Goal: Transaction & Acquisition: Purchase product/service

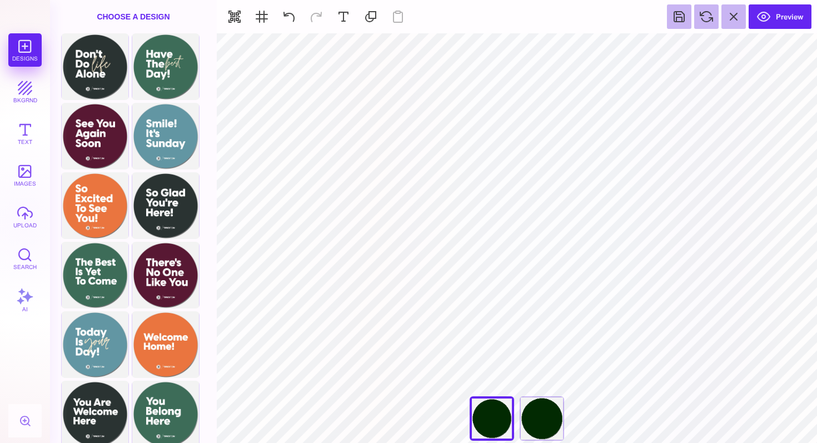
scroll to position [146, 0]
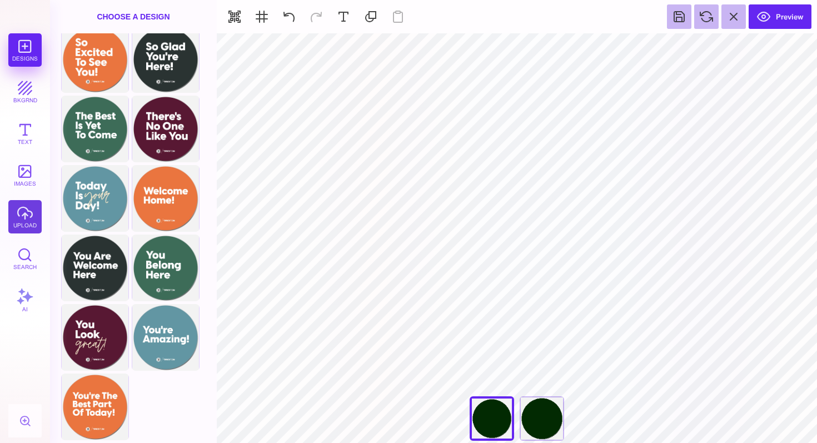
click at [24, 221] on button "upload" at bounding box center [24, 216] width 33 height 33
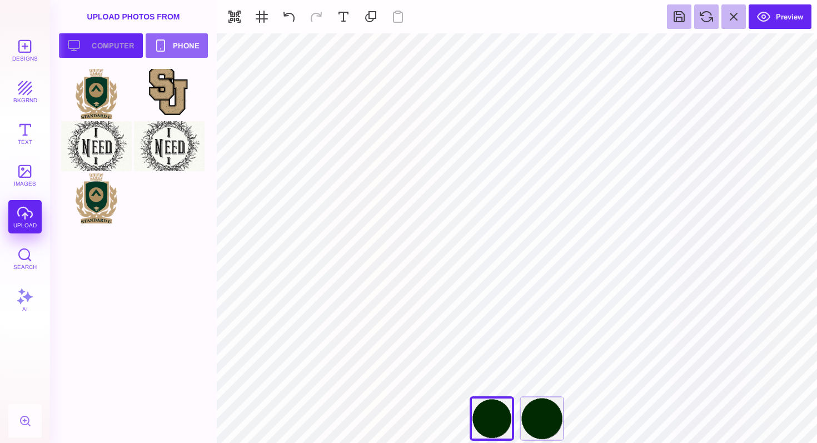
click at [121, 38] on button "Upload your artwork Computer" at bounding box center [101, 45] width 84 height 24
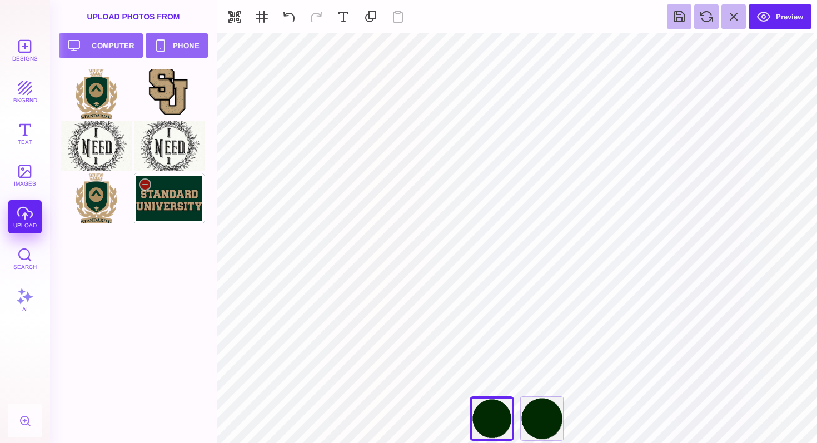
click at [189, 209] on div at bounding box center [169, 198] width 71 height 50
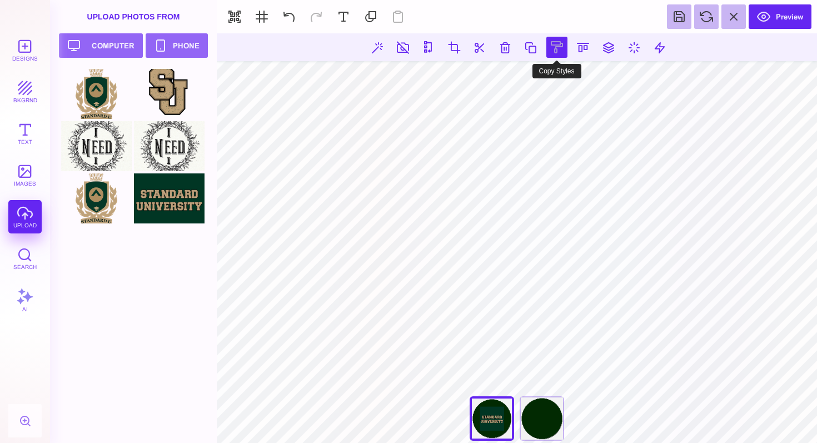
click at [556, 42] on button at bounding box center [556, 47] width 21 height 21
click at [555, 46] on button at bounding box center [556, 47] width 21 height 21
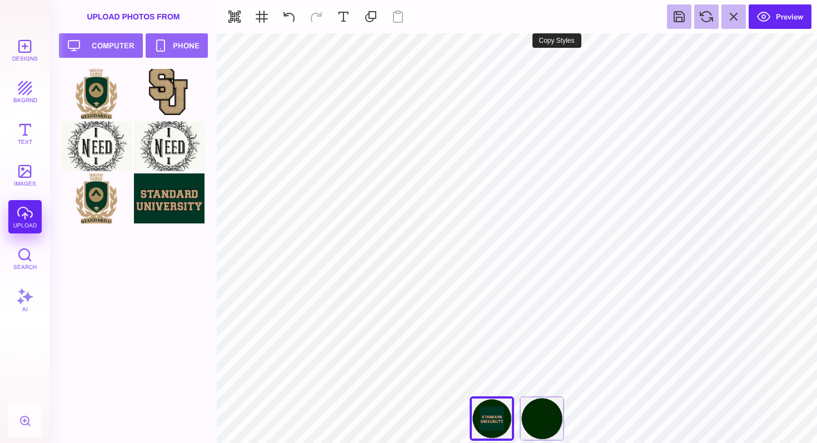
type input "#022A02"
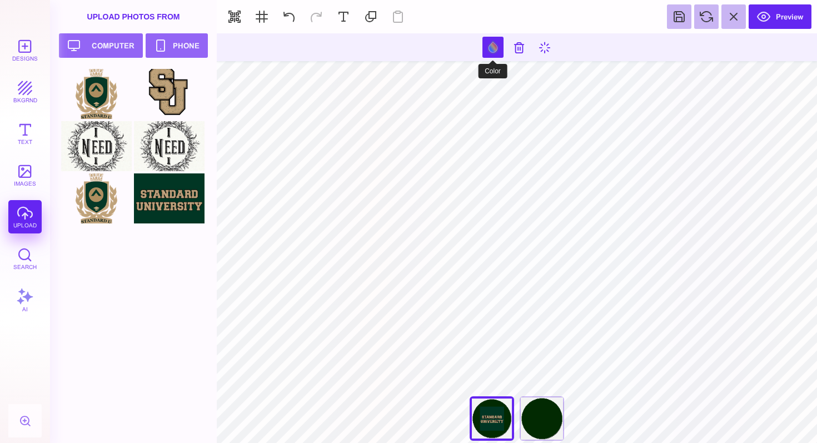
click at [494, 48] on button at bounding box center [492, 47] width 21 height 21
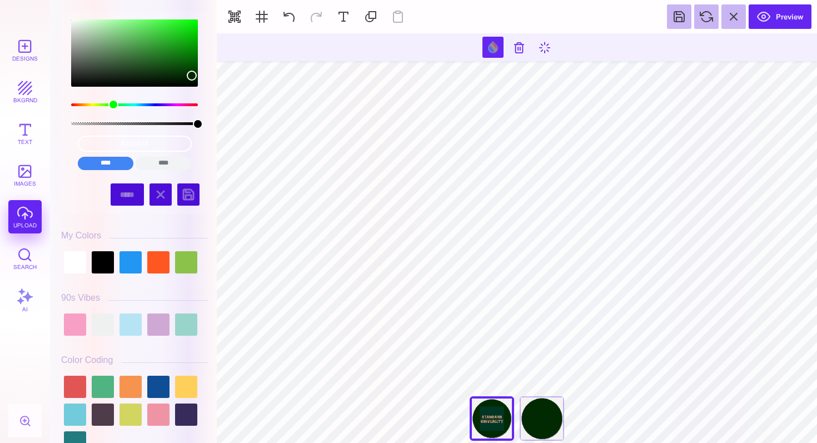
type input "#000000"
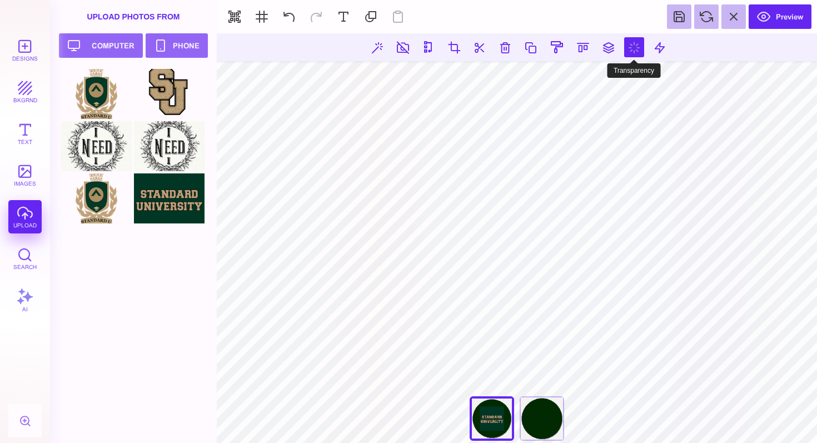
click at [629, 42] on button at bounding box center [634, 47] width 20 height 20
type input "*"
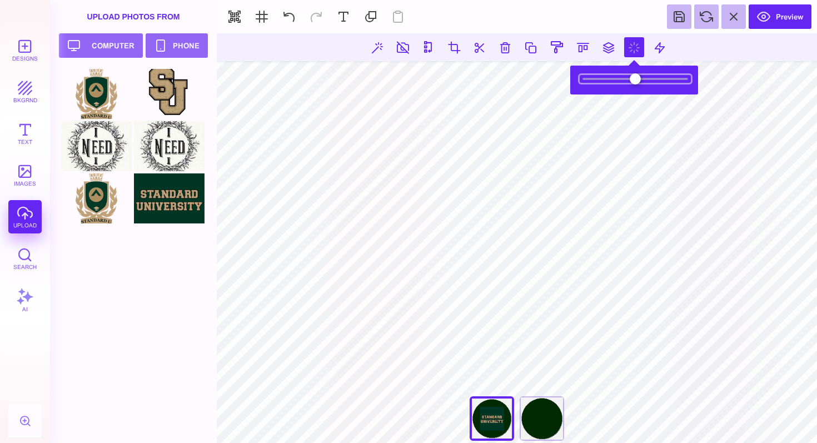
type input "*"
drag, startPoint x: 683, startPoint y: 79, endPoint x: 754, endPoint y: 71, distance: 71.5
click at [691, 75] on input "range" at bounding box center [634, 79] width 111 height 8
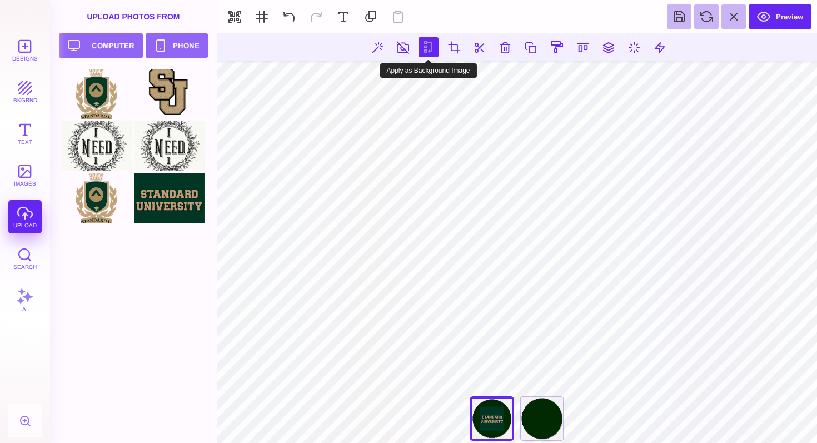
click at [426, 41] on button at bounding box center [428, 47] width 20 height 20
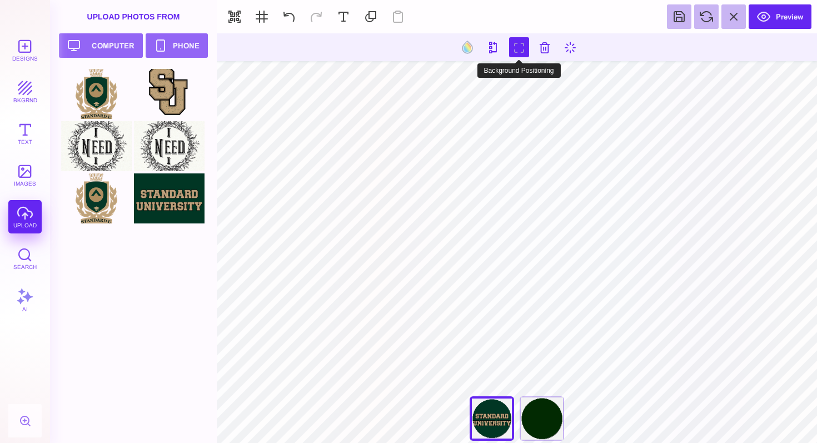
click at [518, 44] on button at bounding box center [519, 47] width 20 height 20
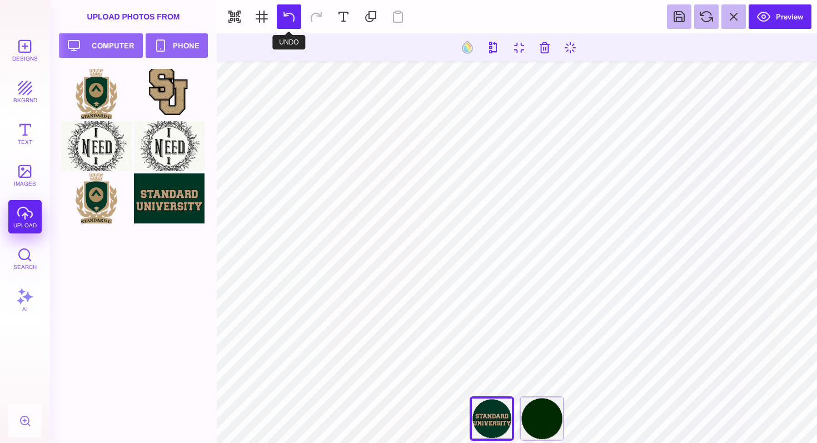
click at [292, 23] on button at bounding box center [289, 16] width 24 height 24
click at [292, 17] on button at bounding box center [289, 16] width 24 height 24
click at [291, 14] on button at bounding box center [289, 16] width 24 height 24
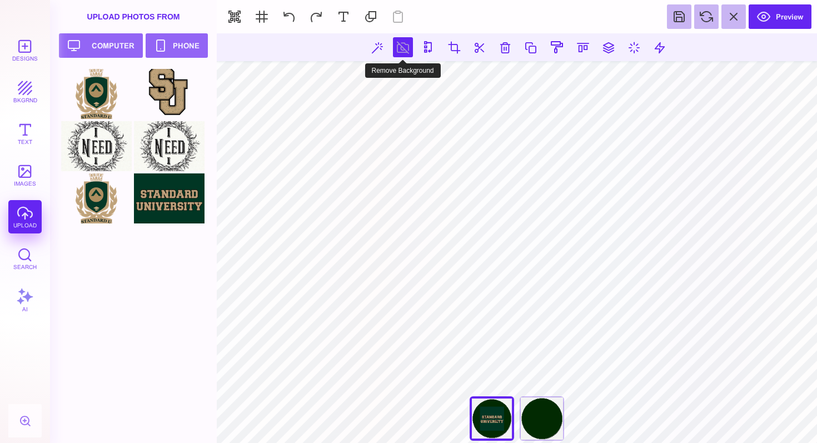
click at [403, 42] on button at bounding box center [403, 47] width 20 height 20
click at [402, 51] on button at bounding box center [403, 47] width 20 height 20
click at [376, 46] on button at bounding box center [377, 47] width 20 height 20
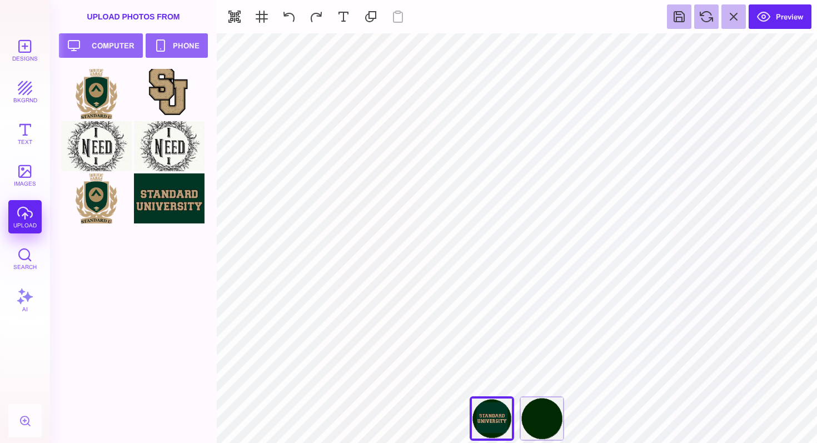
type input "#022A02"
click at [493, 49] on button at bounding box center [492, 47] width 21 height 21
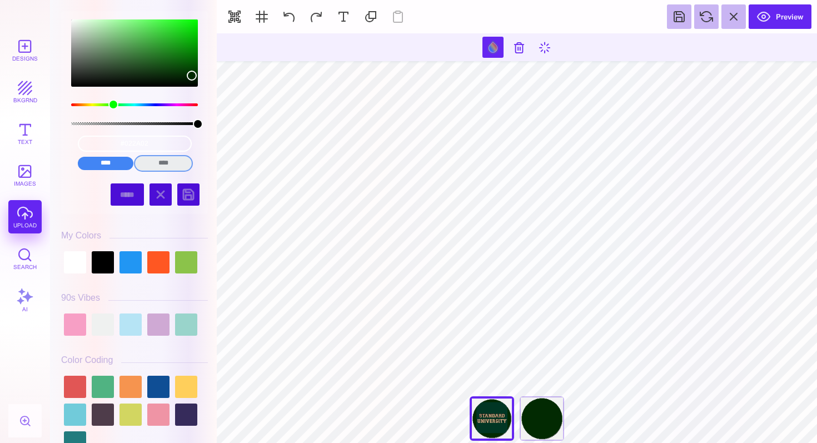
click at [164, 162] on input "****" at bounding box center [164, 163] width 56 height 13
type input "#000000"
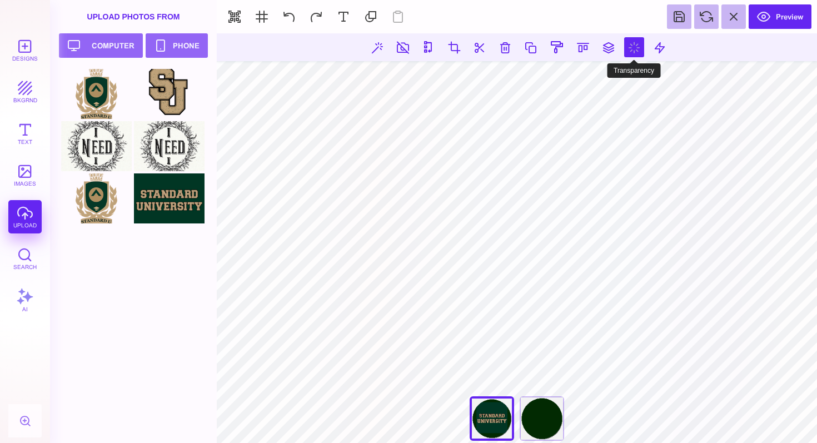
click at [634, 47] on button at bounding box center [634, 47] width 20 height 20
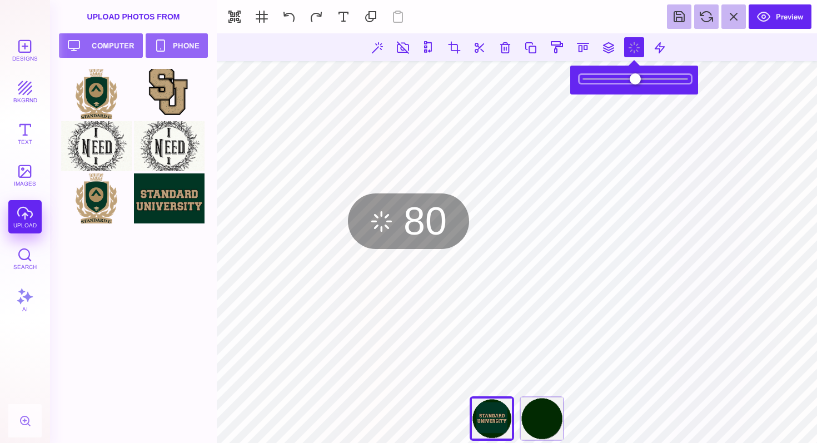
type input "*"
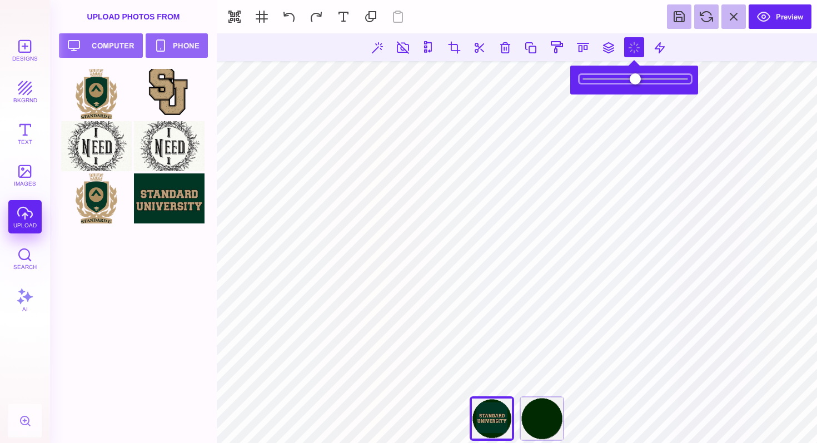
drag, startPoint x: 678, startPoint y: 77, endPoint x: 772, endPoint y: 93, distance: 95.2
click at [691, 83] on input "range" at bounding box center [634, 79] width 111 height 8
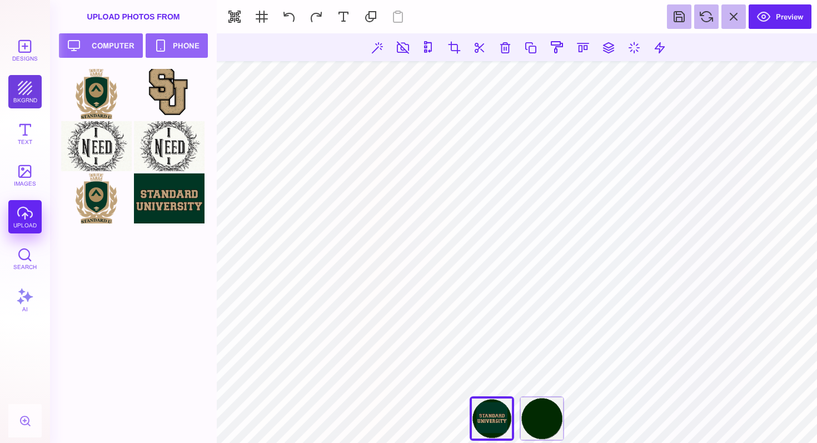
click at [21, 85] on button "bkgrnd" at bounding box center [24, 91] width 33 height 33
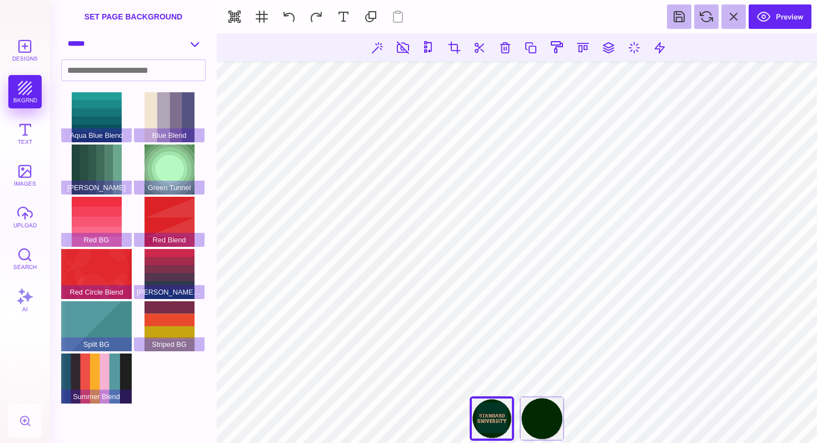
click at [185, 49] on select "**********" at bounding box center [133, 43] width 143 height 19
click at [374, 41] on button at bounding box center [377, 47] width 20 height 20
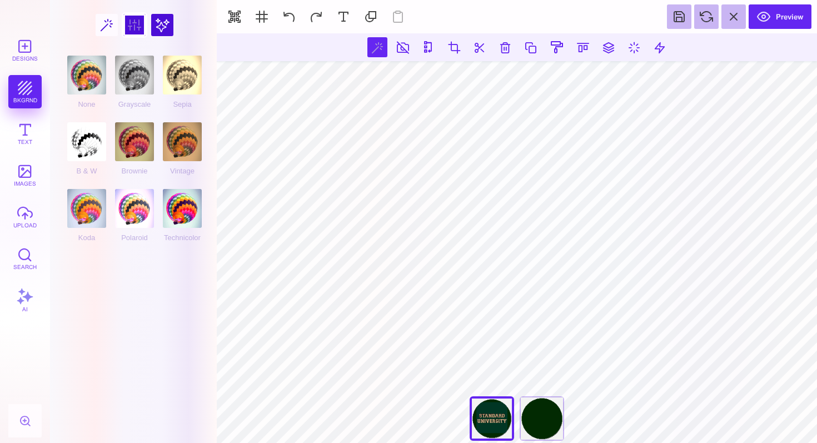
click at [135, 21] on div at bounding box center [134, 25] width 22 height 22
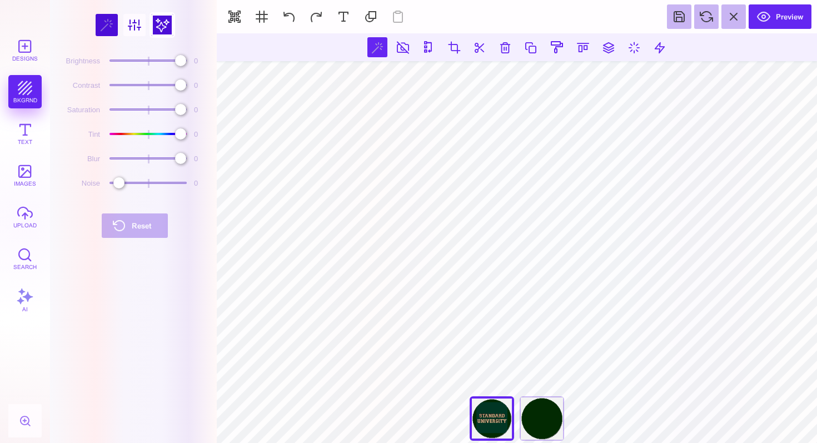
click at [160, 33] on div at bounding box center [162, 25] width 22 height 22
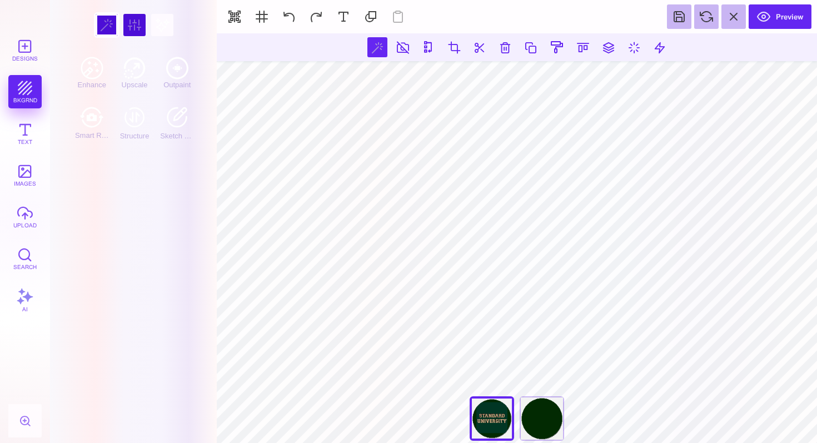
click at [102, 31] on div at bounding box center [107, 25] width 22 height 22
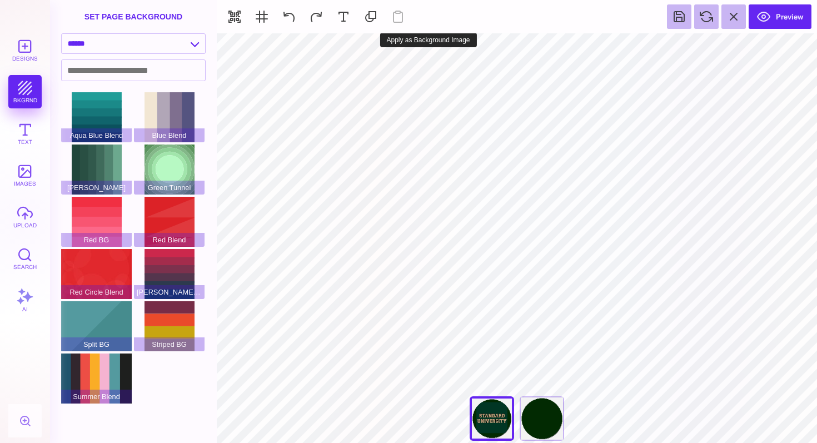
type input "#022A02"
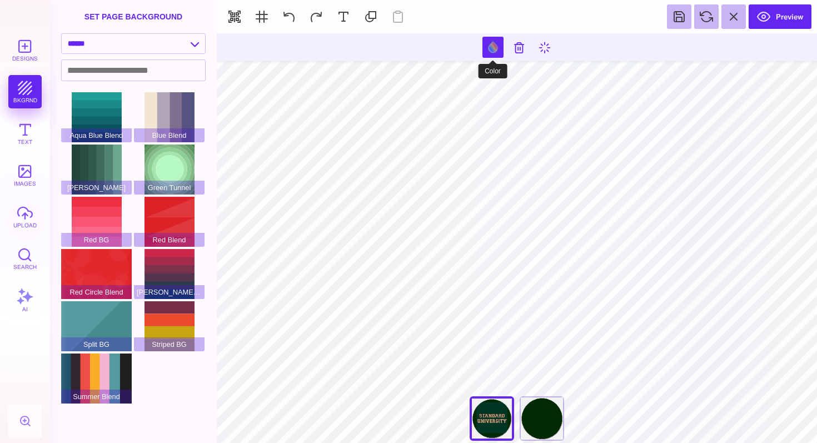
click at [493, 47] on button at bounding box center [492, 47] width 21 height 21
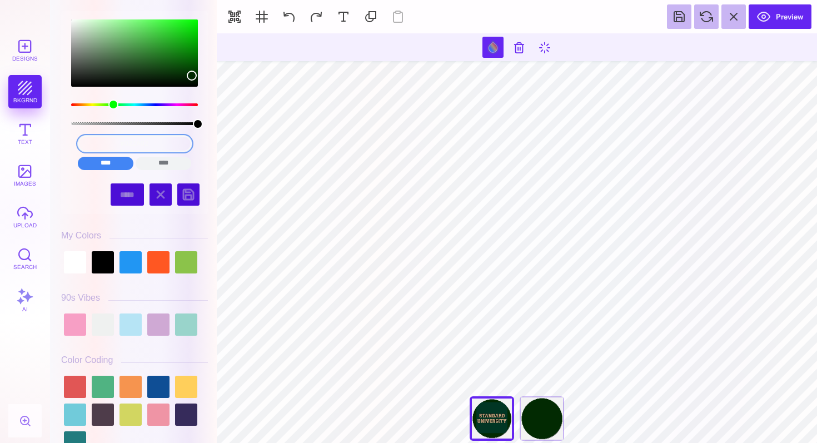
click at [128, 145] on input "#022A02" at bounding box center [135, 144] width 114 height 16
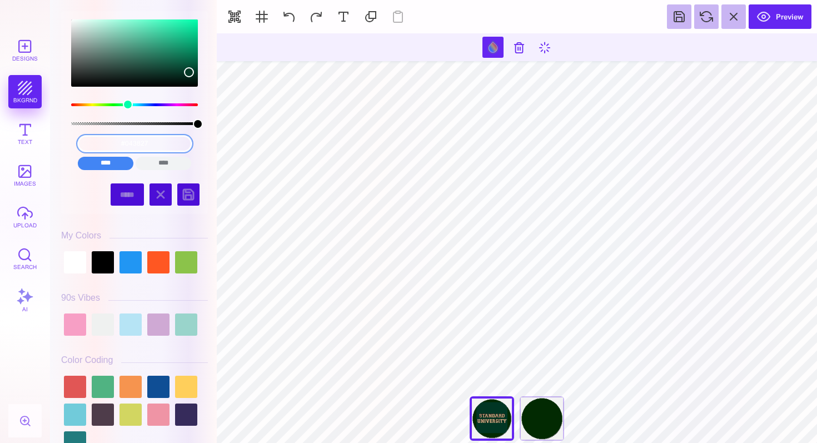
type input "#043827"
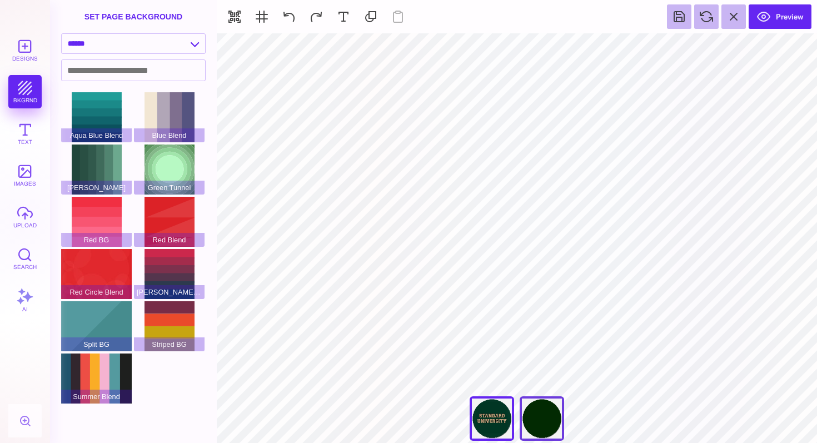
click at [545, 416] on div "Have The Best Day!" at bounding box center [541, 418] width 44 height 44
type input "****"
type input "#022A02"
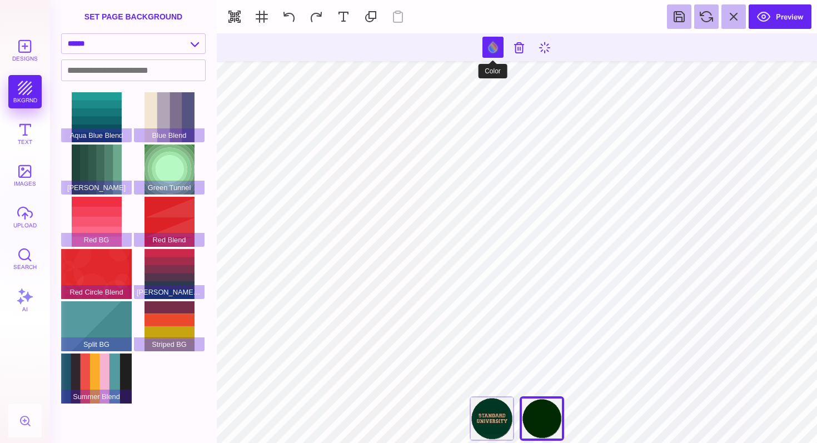
click at [492, 51] on button at bounding box center [492, 47] width 21 height 21
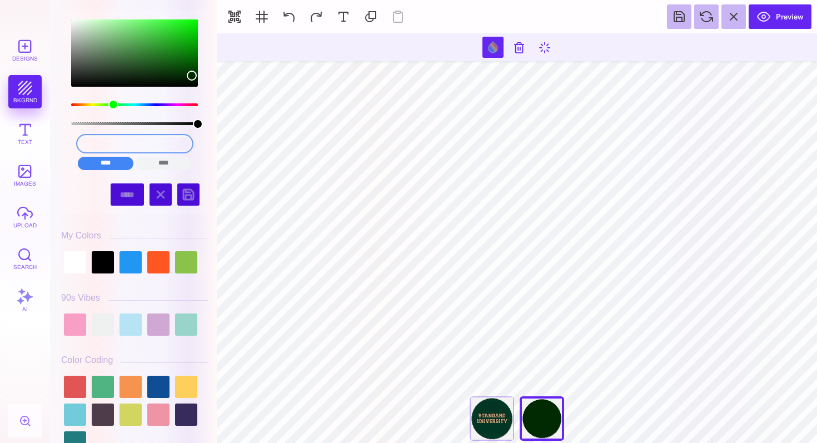
click at [155, 143] on input "#022A02" at bounding box center [135, 144] width 114 height 16
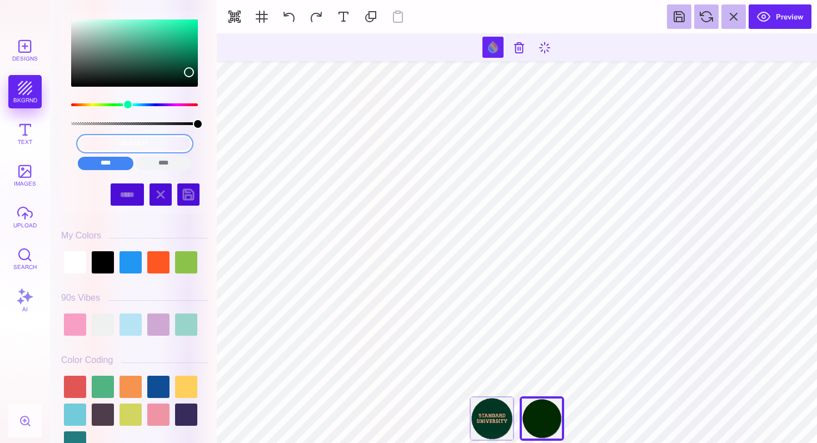
type input "#043827"
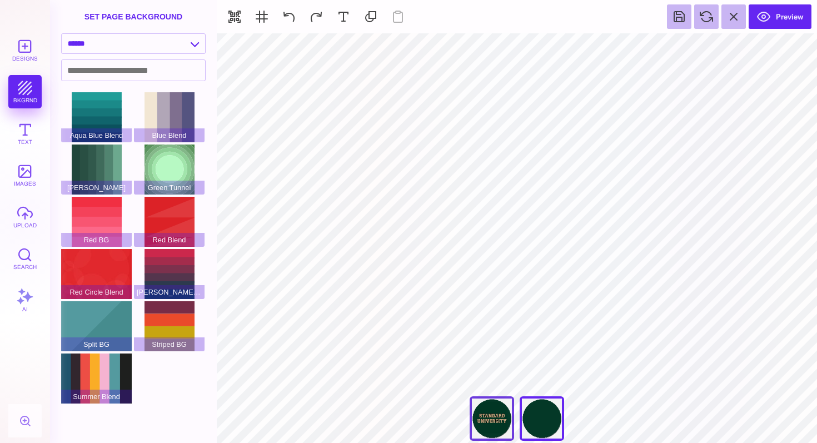
click at [487, 428] on div "Welcome Home" at bounding box center [491, 418] width 44 height 44
click at [22, 219] on button "upload" at bounding box center [24, 216] width 33 height 33
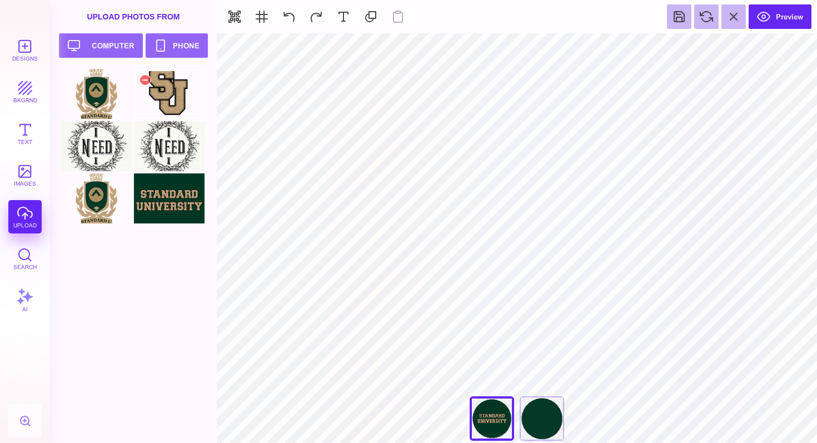
type input "#000000"
click at [165, 96] on div at bounding box center [169, 94] width 71 height 50
click at [117, 52] on button "Upload your artwork Computer" at bounding box center [101, 45] width 84 height 24
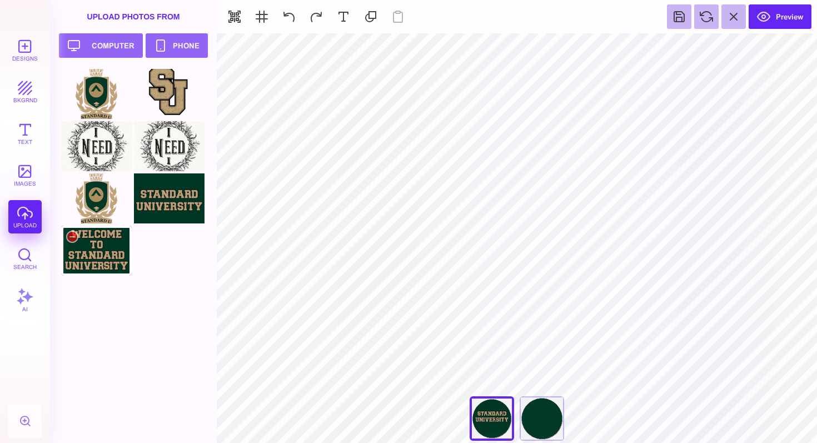
click at [82, 241] on div at bounding box center [96, 251] width 71 height 50
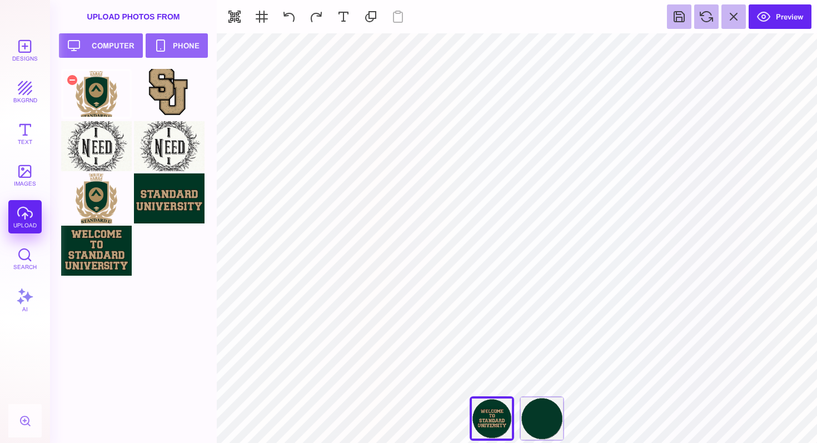
click at [92, 100] on div at bounding box center [96, 94] width 71 height 50
click at [539, 419] on div "Have The Best Day!" at bounding box center [541, 418] width 44 height 44
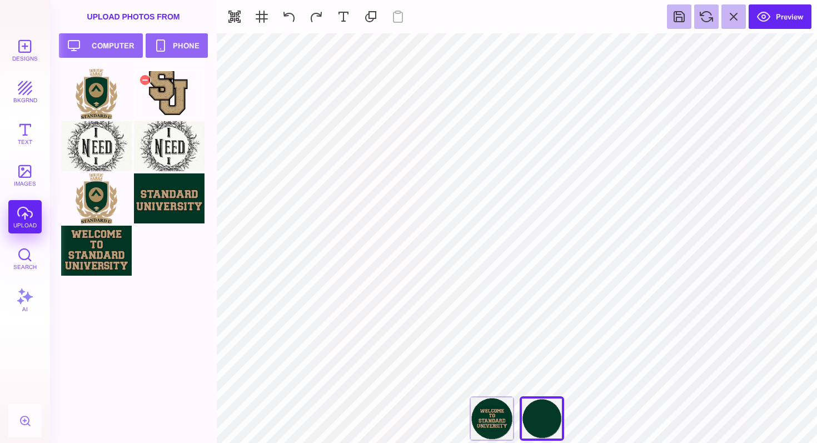
click at [168, 96] on div at bounding box center [169, 94] width 71 height 50
click at [497, 421] on div "Welcome Home" at bounding box center [491, 418] width 44 height 44
click at [556, 434] on div "Have The Best Day!" at bounding box center [541, 418] width 44 height 44
click at [494, 414] on div "Welcome Home" at bounding box center [491, 418] width 44 height 44
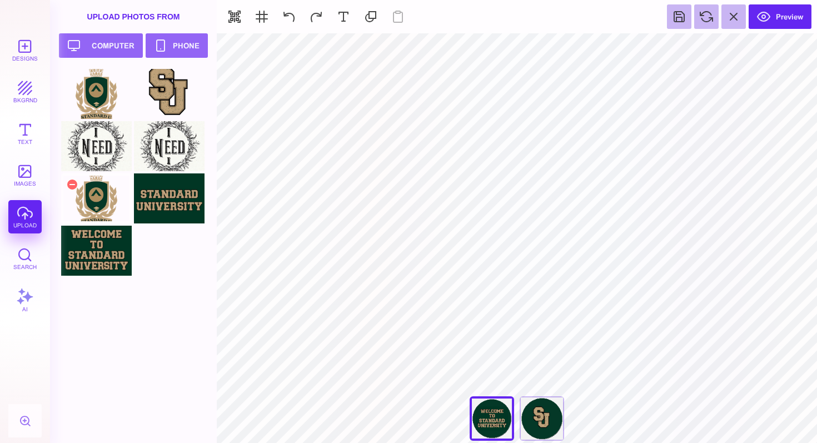
click at [98, 188] on div at bounding box center [96, 198] width 71 height 50
click at [541, 422] on div "Have The Best Day!" at bounding box center [541, 418] width 44 height 44
click at [494, 422] on div "Welcome Home" at bounding box center [491, 418] width 44 height 44
click at [776, 18] on button "Preview" at bounding box center [779, 16] width 63 height 24
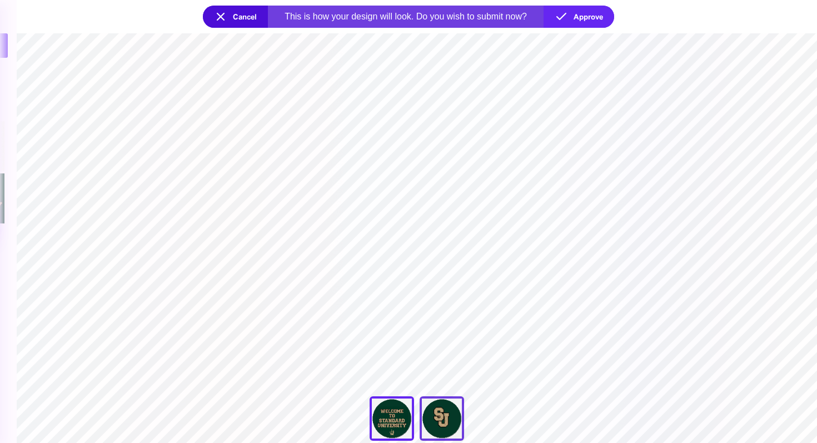
click at [448, 421] on div "Have The Best Day!" at bounding box center [441, 418] width 44 height 44
click at [383, 427] on div "Welcome Home" at bounding box center [391, 418] width 44 height 44
click at [228, 16] on button "Cancel" at bounding box center [235, 17] width 65 height 22
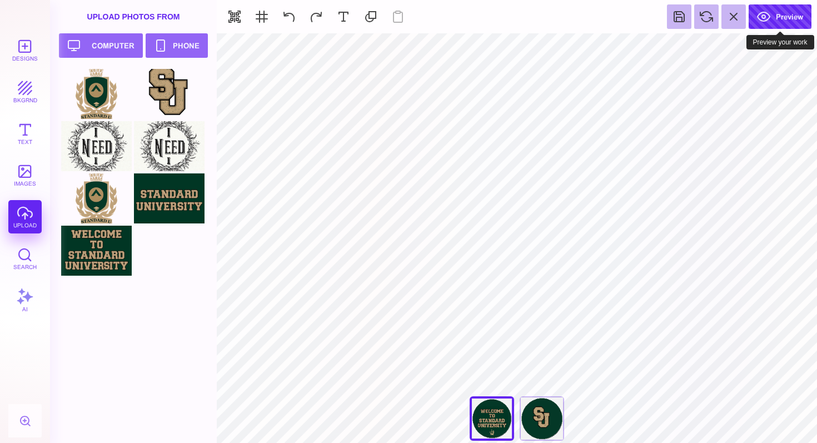
click at [770, 14] on button "Preview" at bounding box center [779, 16] width 63 height 24
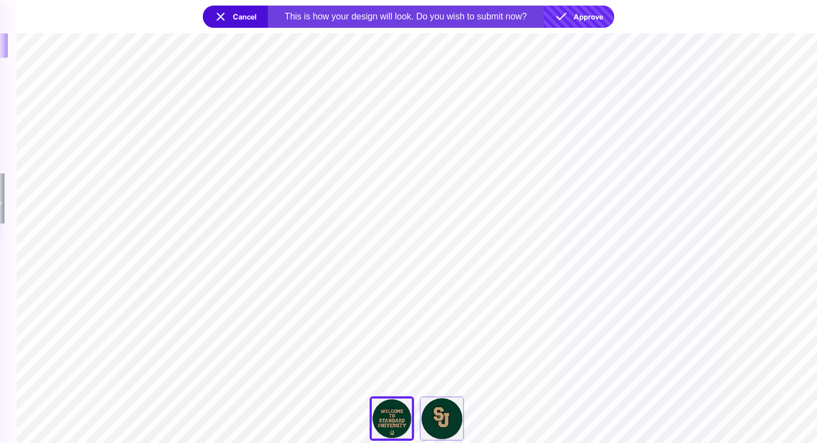
click at [588, 14] on button "Approve" at bounding box center [578, 17] width 71 height 22
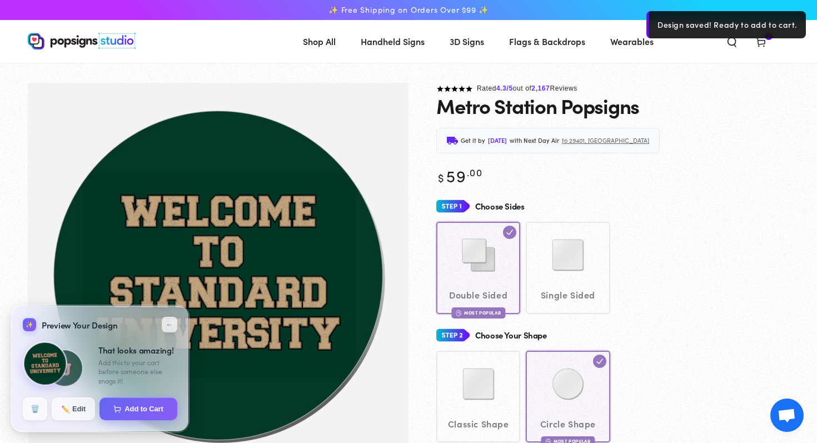
click at [763, 42] on icon at bounding box center [760, 41] width 11 height 11
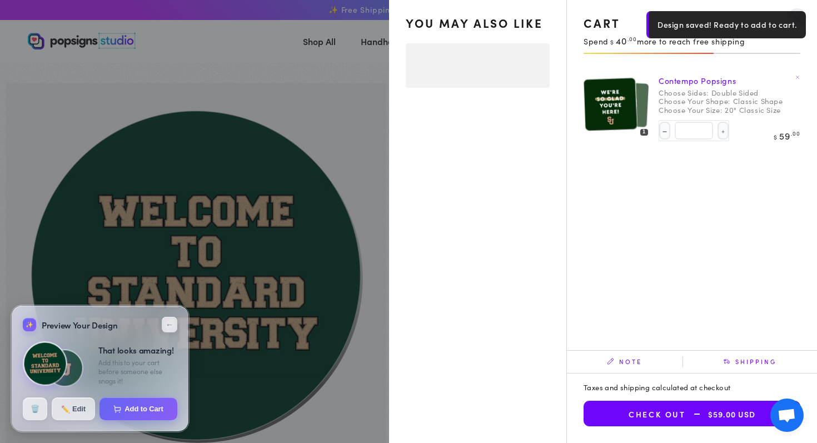
select select "**********"
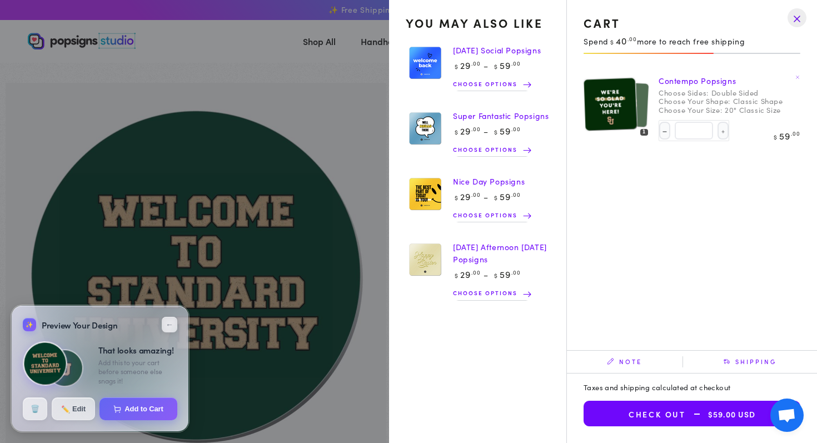
click at [606, 112] on img at bounding box center [610, 104] width 54 height 54
click at [642, 94] on img at bounding box center [625, 104] width 47 height 47
click at [639, 103] on img at bounding box center [625, 104] width 47 height 47
click at [746, 53] on summary "Cart 1 1 item" at bounding box center [760, 41] width 29 height 24
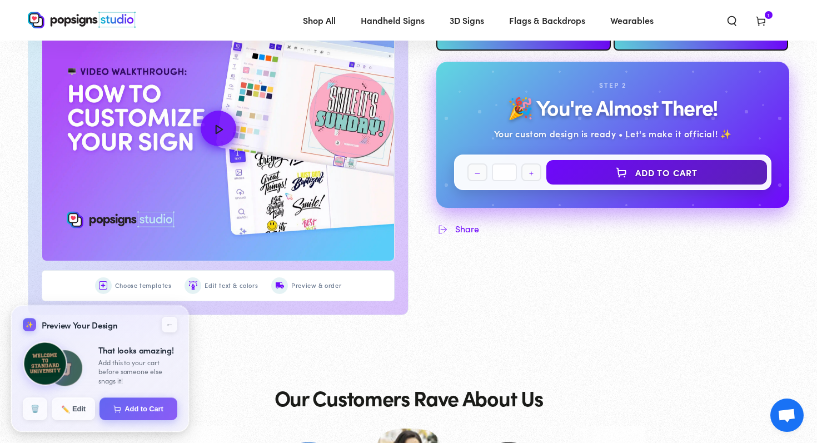
scroll to position [644, 0]
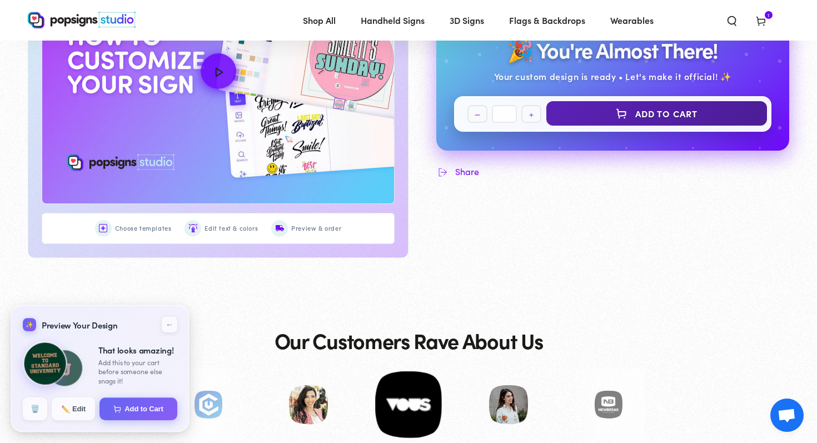
click at [666, 110] on button "Add to Cart" at bounding box center [656, 113] width 221 height 24
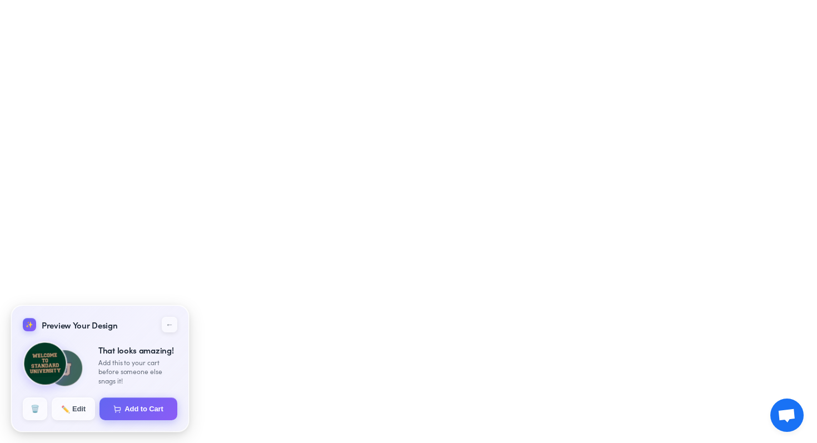
select select "**********"
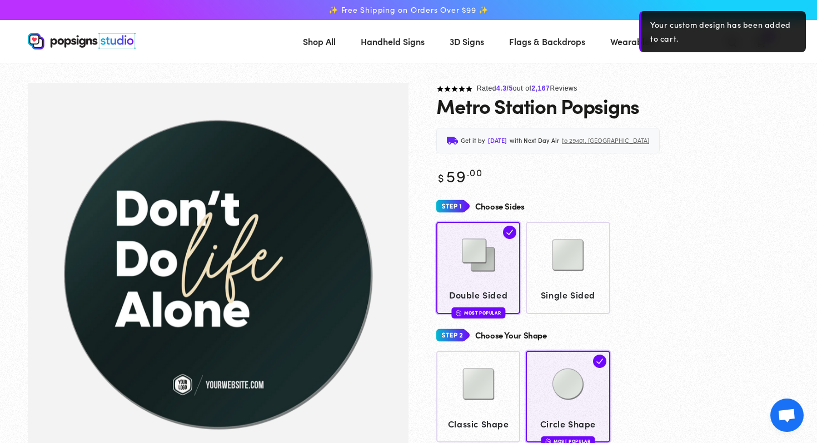
click at [698, 99] on div "Metro Station Popsigns" at bounding box center [612, 105] width 353 height 22
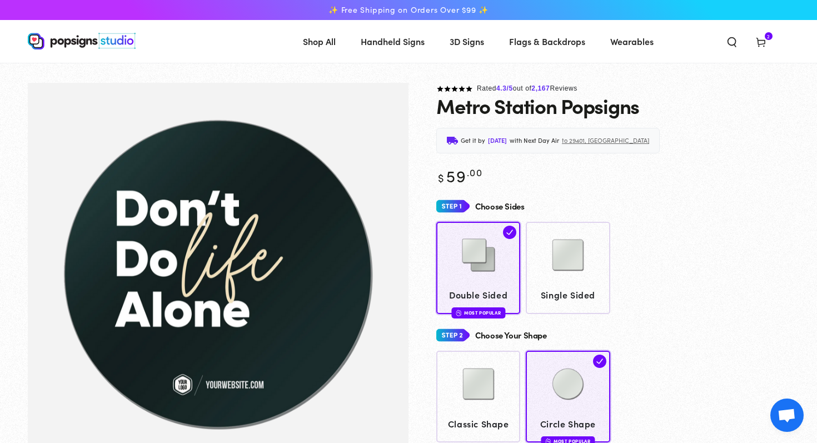
click at [761, 39] on icon at bounding box center [760, 41] width 11 height 11
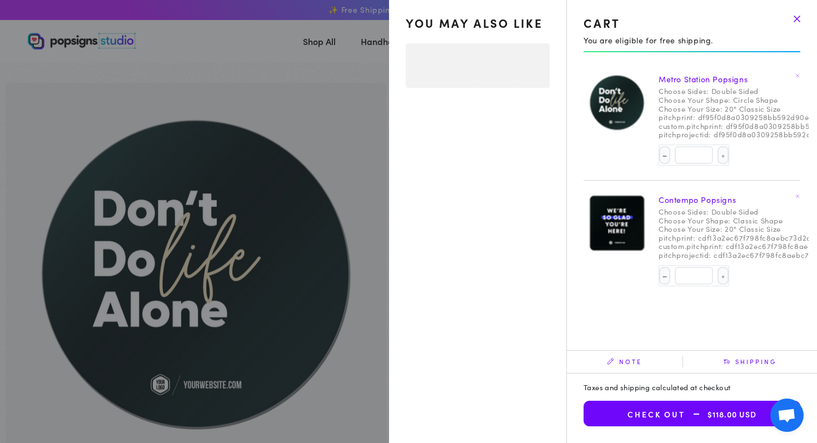
select select "**********"
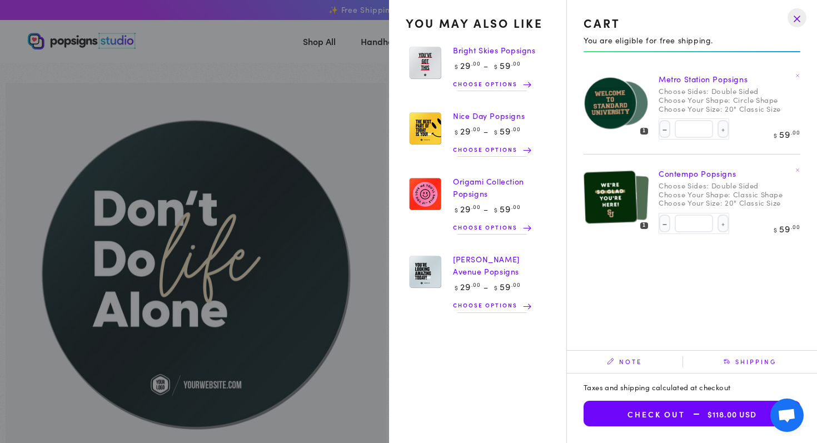
click at [616, 184] on img at bounding box center [610, 197] width 54 height 54
click at [711, 172] on link "Contempo Popsigns" at bounding box center [696, 173] width 77 height 11
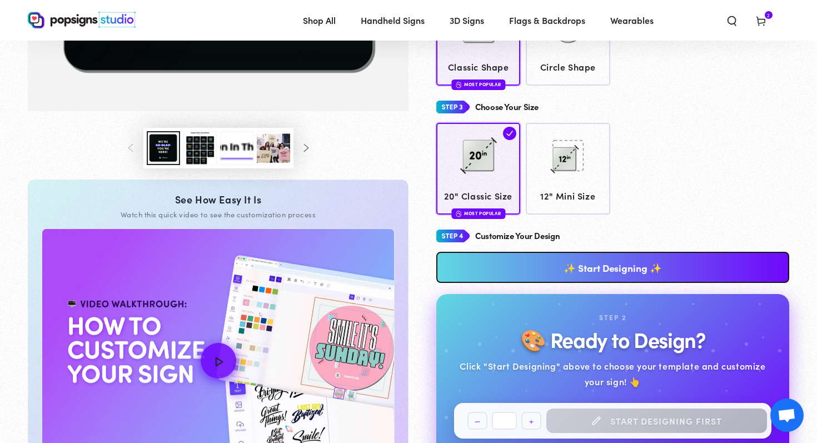
scroll to position [362, 0]
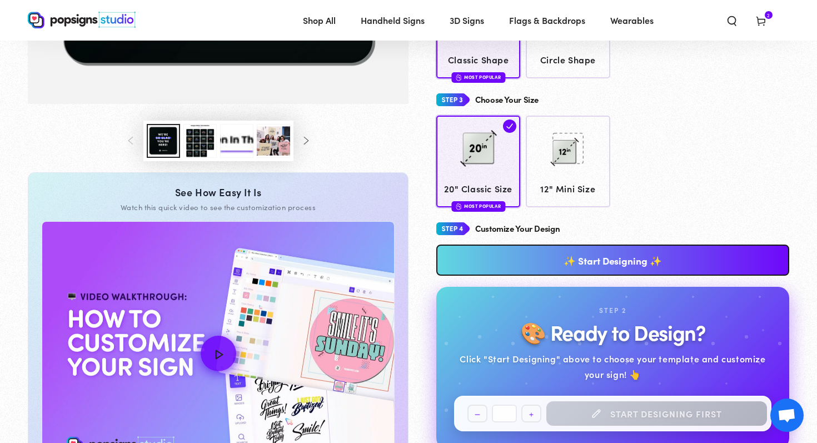
click at [623, 260] on link "✨ Start Designing ✨" at bounding box center [612, 259] width 353 height 31
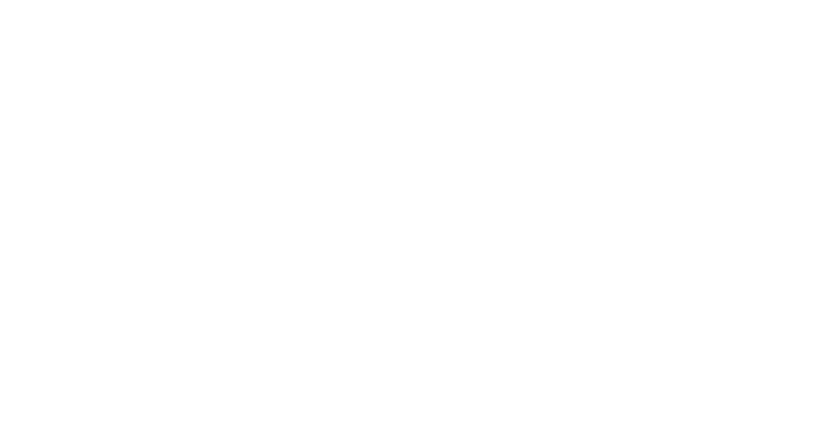
scroll to position [0, 0]
type textarea "An ancient tree with a door leading to a magical world"
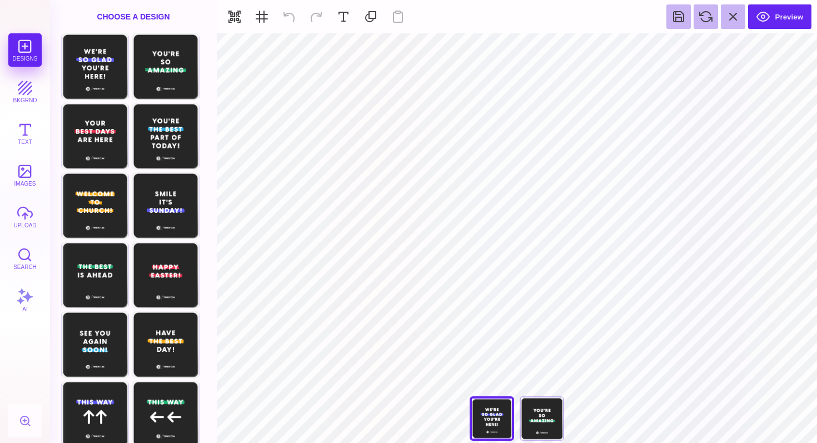
type input "#262626"
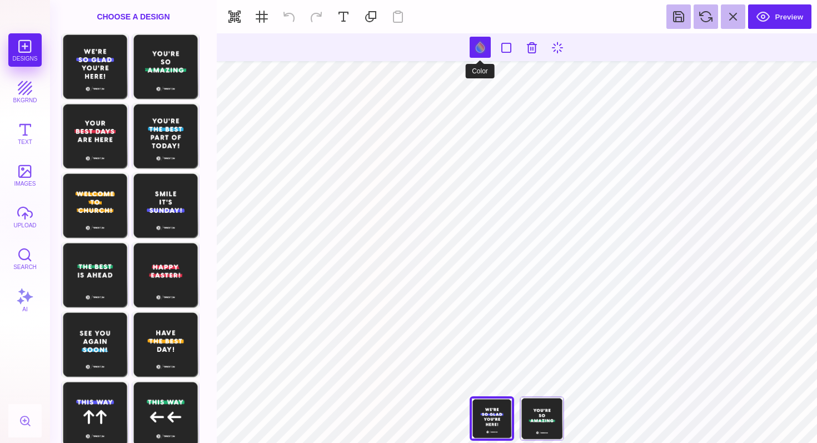
click at [483, 39] on button at bounding box center [479, 47] width 21 height 21
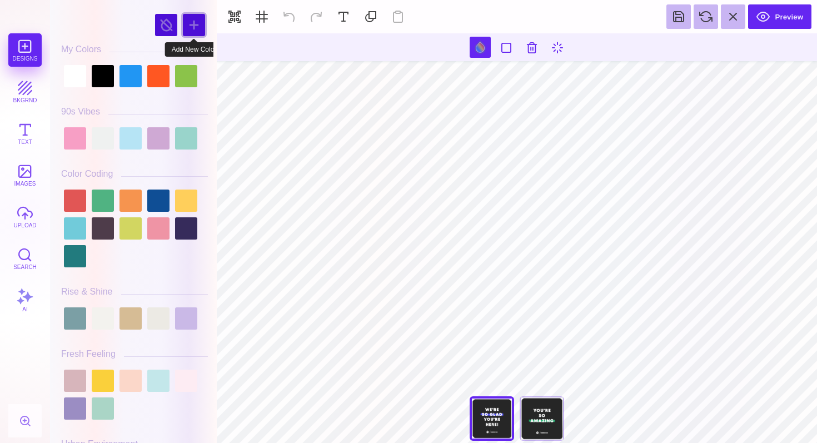
click at [197, 23] on div at bounding box center [194, 25] width 22 height 22
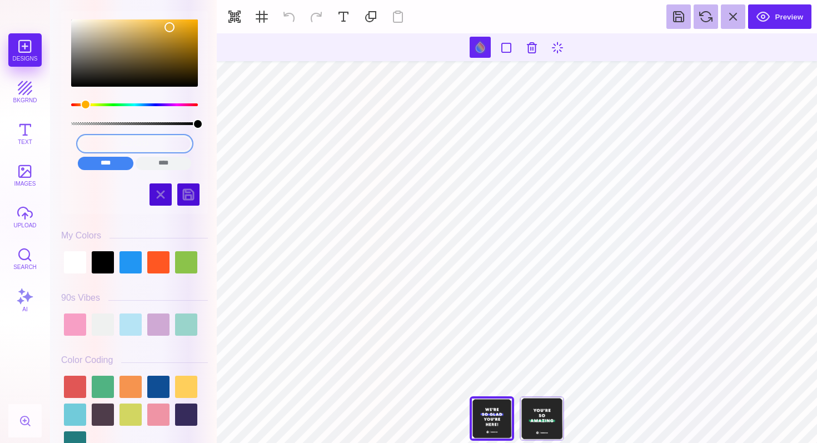
click at [131, 143] on input "#E2AB33" at bounding box center [135, 144] width 114 height 16
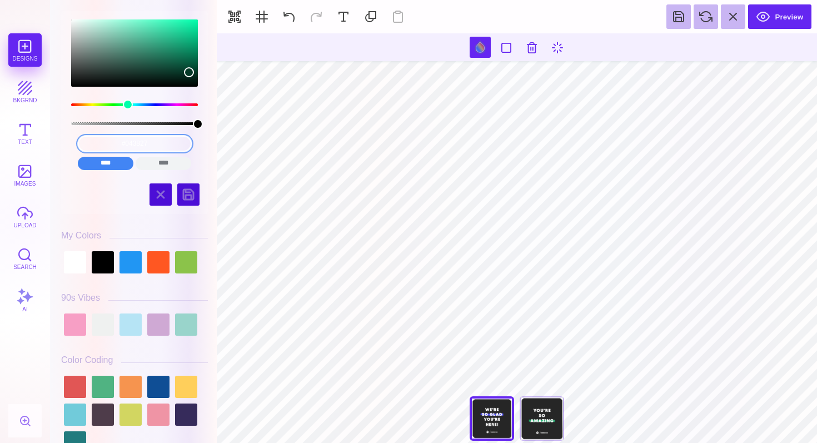
type input "#043827"
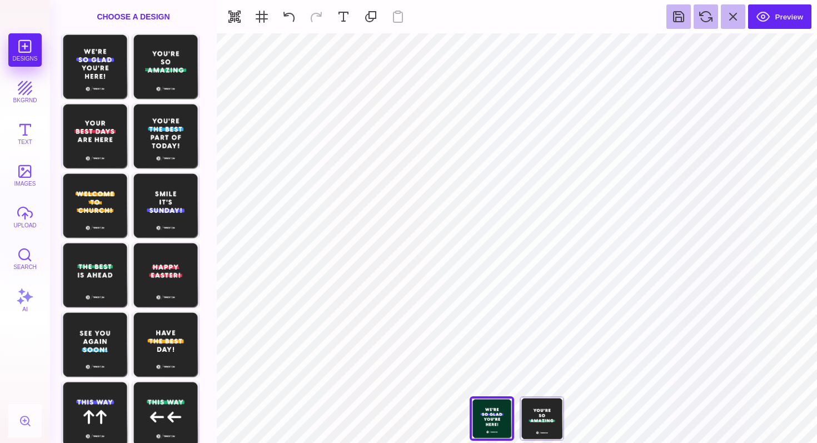
type input "#5857F5"
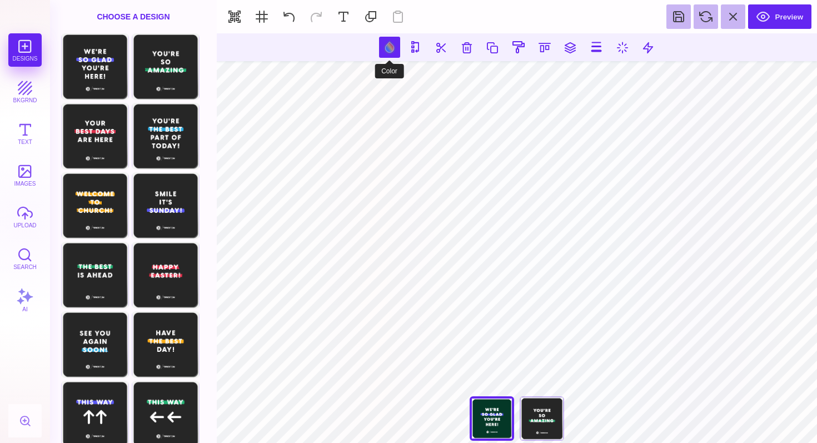
click at [387, 43] on button at bounding box center [389, 47] width 21 height 21
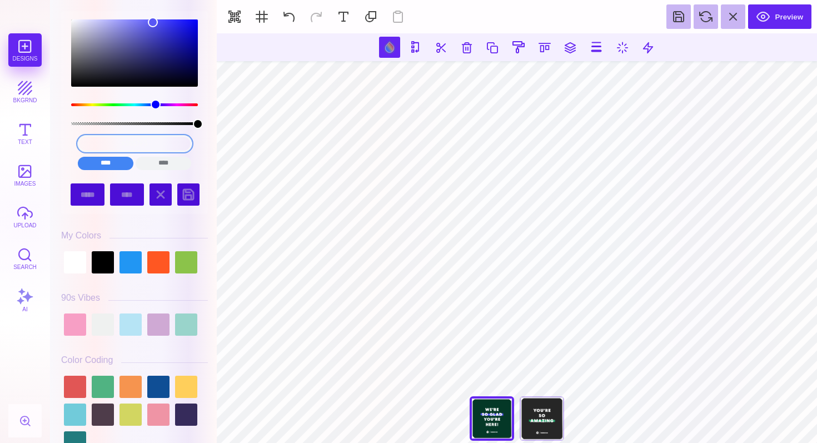
click at [149, 145] on input "#5857F5" at bounding box center [135, 144] width 114 height 16
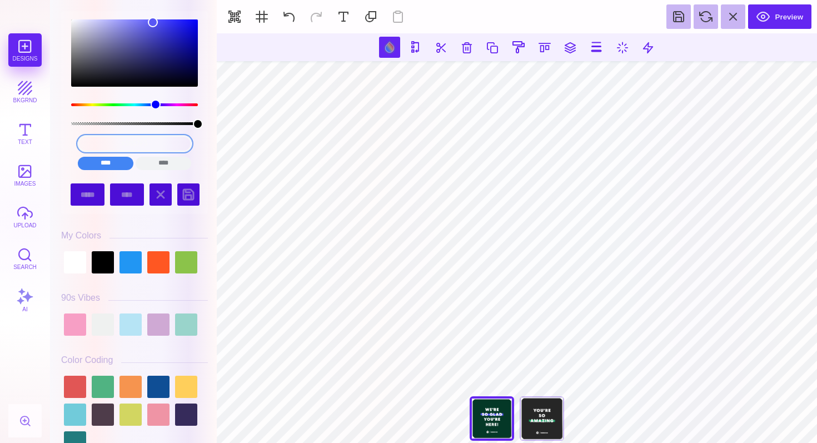
click at [149, 145] on input "#5857F5" at bounding box center [135, 144] width 114 height 16
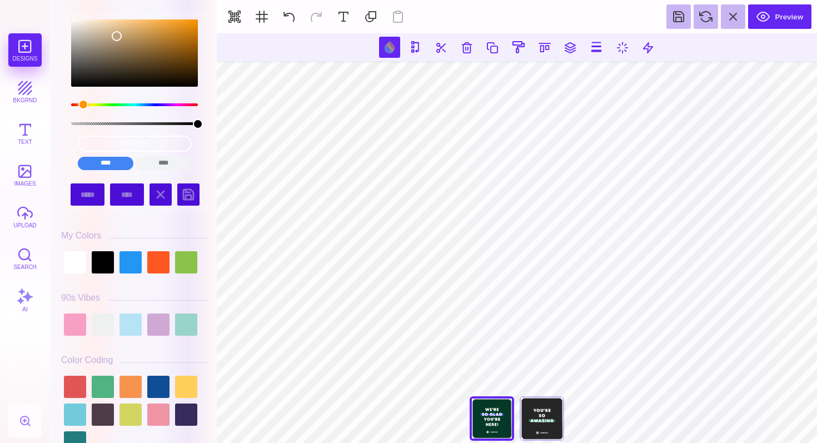
type input "#BFA27A"
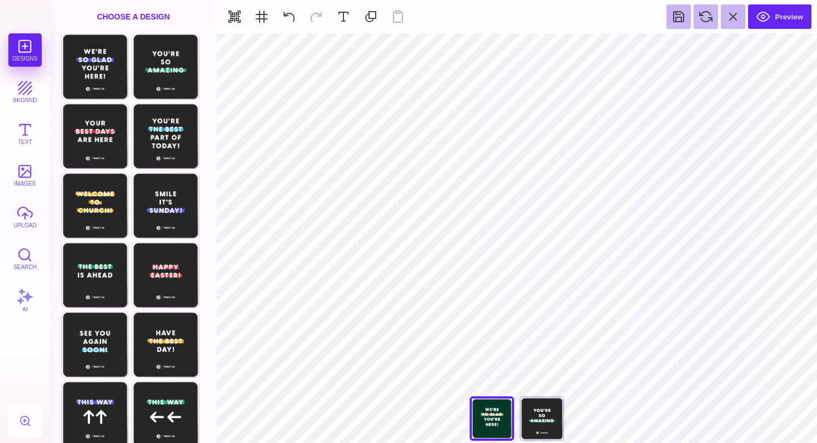
type input "#FFFFFF"
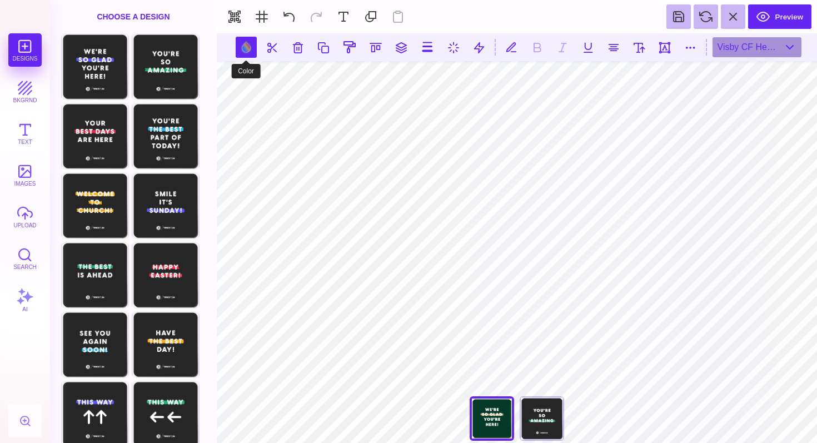
click at [246, 44] on button at bounding box center [246, 47] width 21 height 21
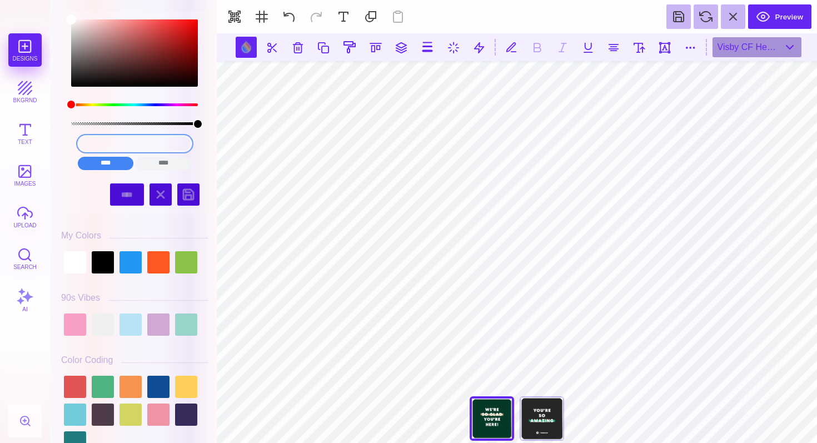
click at [138, 144] on input "#FFFFFF" at bounding box center [135, 144] width 114 height 16
click at [139, 144] on input "#FFFFFF" at bounding box center [135, 144] width 114 height 16
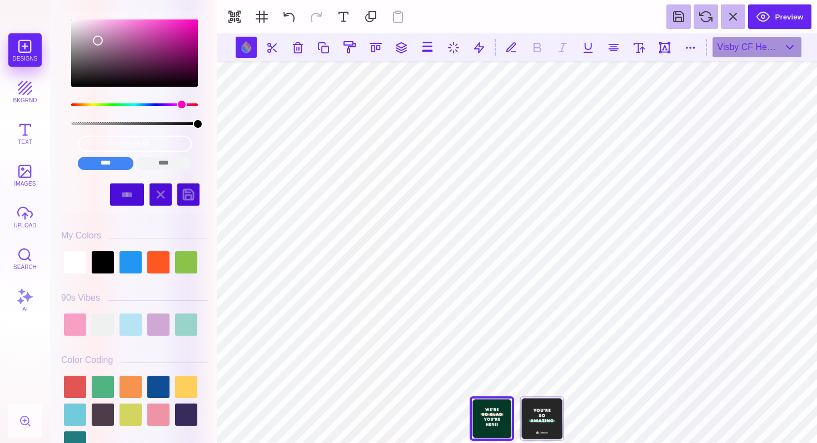
click at [157, 134] on div "#AF8AA6 **** **** **** **** **** **** ****** *****" at bounding box center [134, 153] width 130 height 44
click at [156, 138] on input "#AF8AA6" at bounding box center [135, 144] width 114 height 16
click at [156, 139] on input "#AF8AA6" at bounding box center [135, 144] width 114 height 16
click at [153, 143] on input "#AF8AA6" at bounding box center [135, 144] width 114 height 16
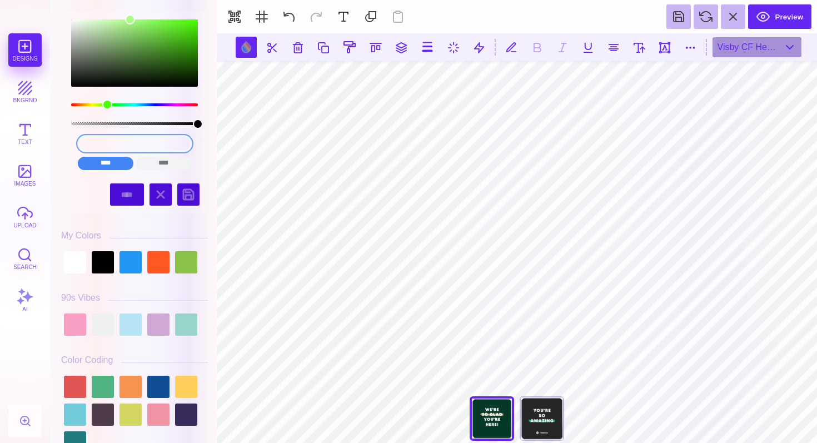
click at [163, 141] on input "#AAFF88" at bounding box center [135, 144] width 114 height 16
click at [153, 148] on input "#AAFF88" at bounding box center [135, 144] width 114 height 16
click at [149, 143] on input "#AAFF88" at bounding box center [135, 144] width 114 height 16
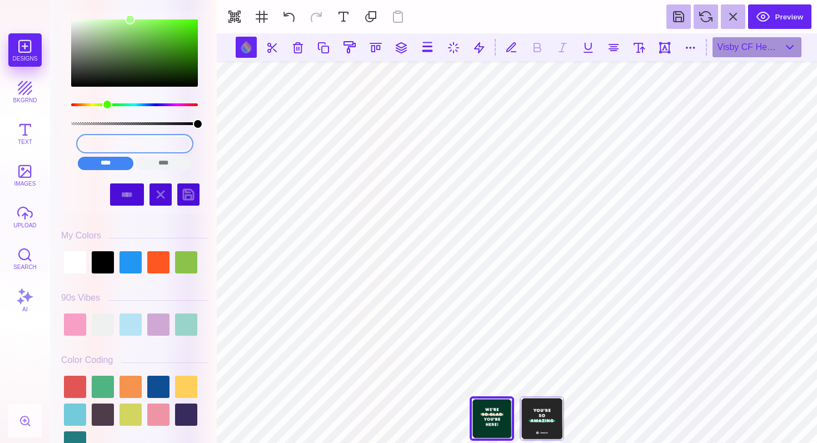
click at [149, 143] on input "#AAFF88" at bounding box center [135, 144] width 114 height 16
click at [167, 139] on input "#AAFF88" at bounding box center [135, 144] width 114 height 16
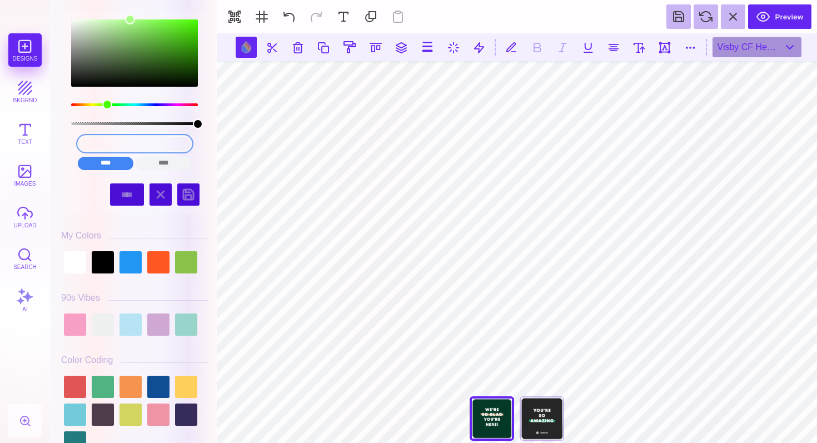
click at [167, 139] on input "#AAFF88" at bounding box center [135, 144] width 114 height 16
click at [164, 139] on input "#AAFF88" at bounding box center [135, 144] width 114 height 16
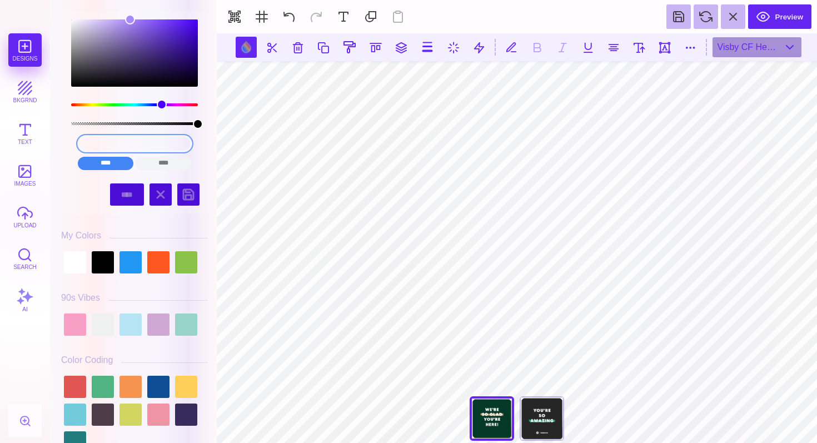
click at [153, 140] on input "#AA88FF" at bounding box center [135, 144] width 114 height 16
click at [152, 143] on input "#AA88FF" at bounding box center [135, 144] width 114 height 16
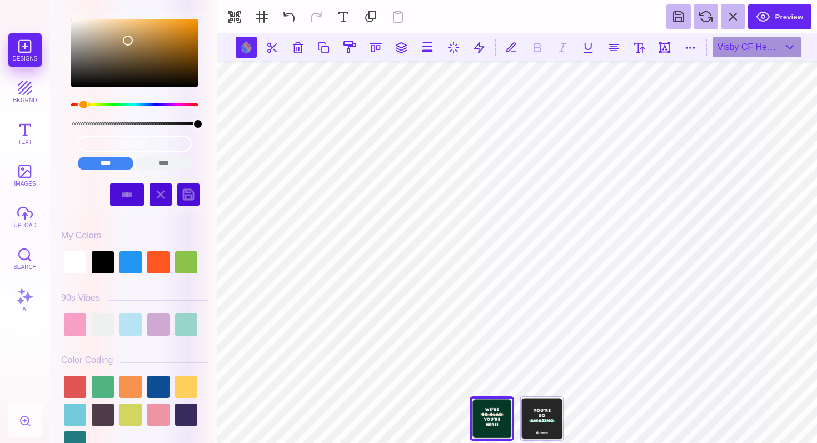
type input "#AF8F61"
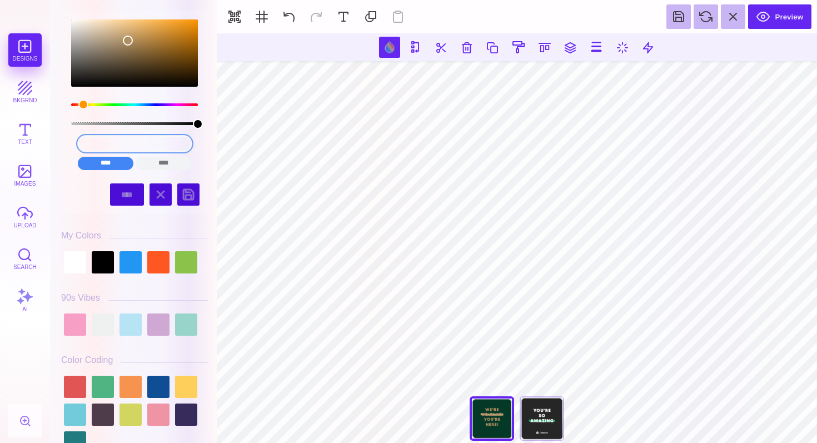
click at [143, 144] on input "#AF8F61" at bounding box center [135, 144] width 114 height 16
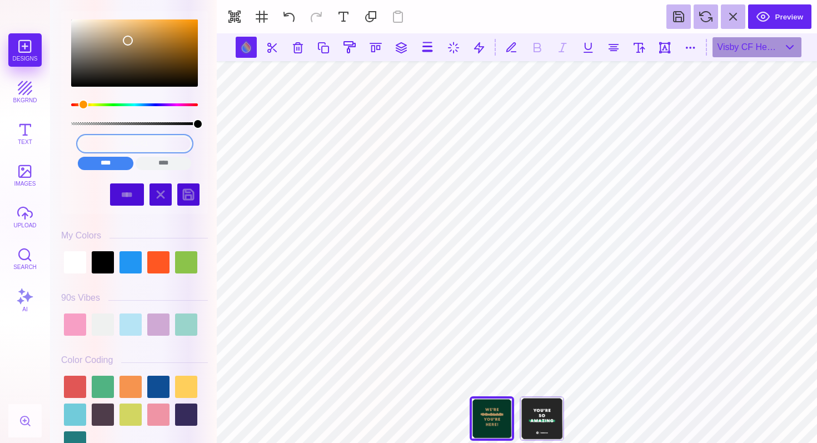
click at [166, 150] on input "#AF8F61" at bounding box center [135, 144] width 114 height 16
click at [286, 17] on button at bounding box center [289, 16] width 24 height 24
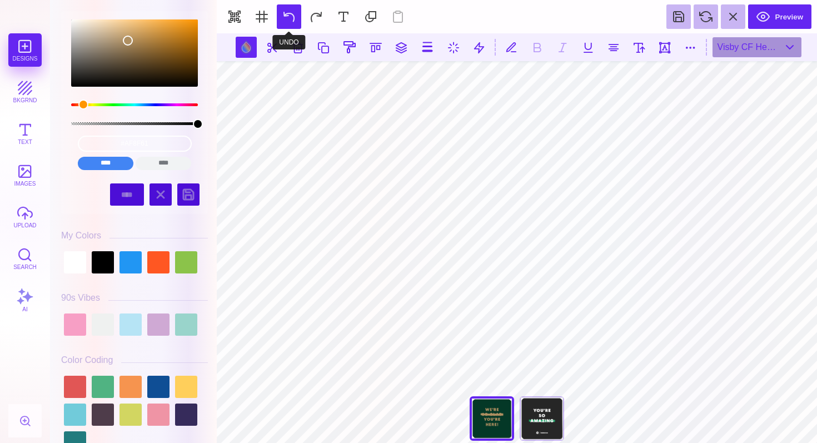
click at [294, 15] on button at bounding box center [289, 16] width 24 height 24
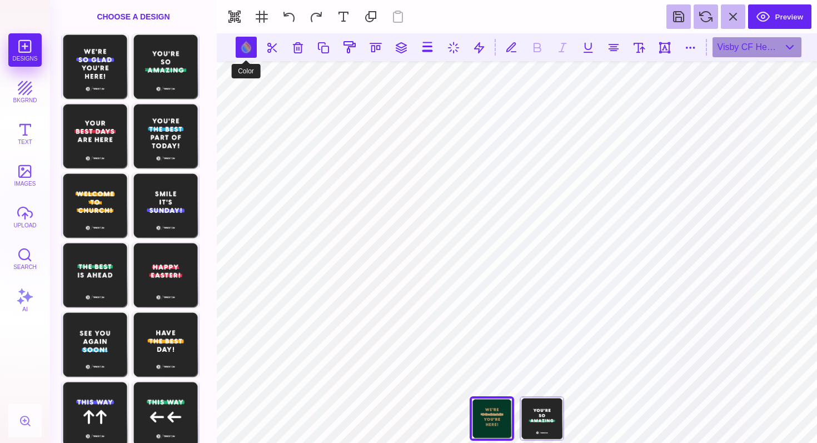
click at [247, 52] on button at bounding box center [246, 47] width 21 height 21
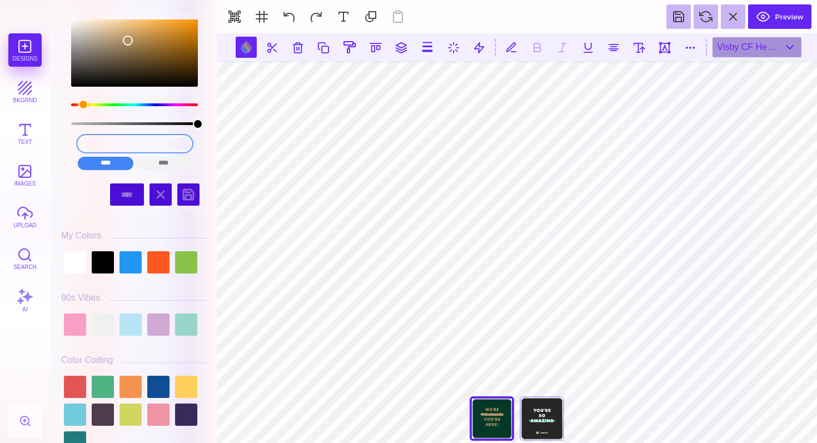
click at [161, 143] on input "#AF8F61" at bounding box center [135, 144] width 114 height 16
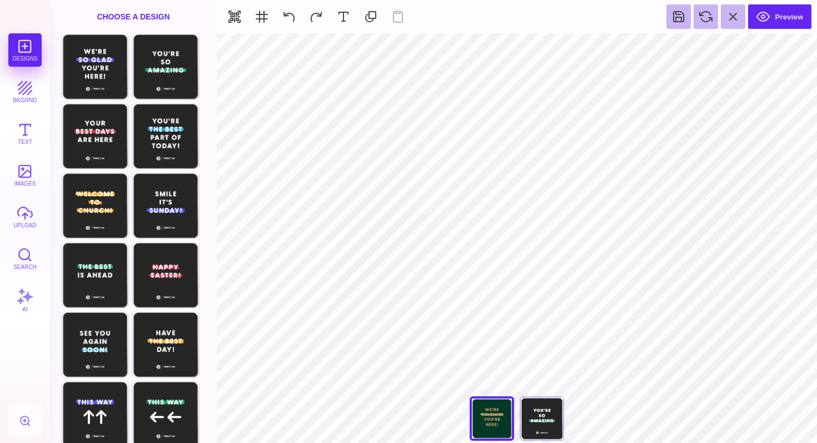
type input "#BFA27A"
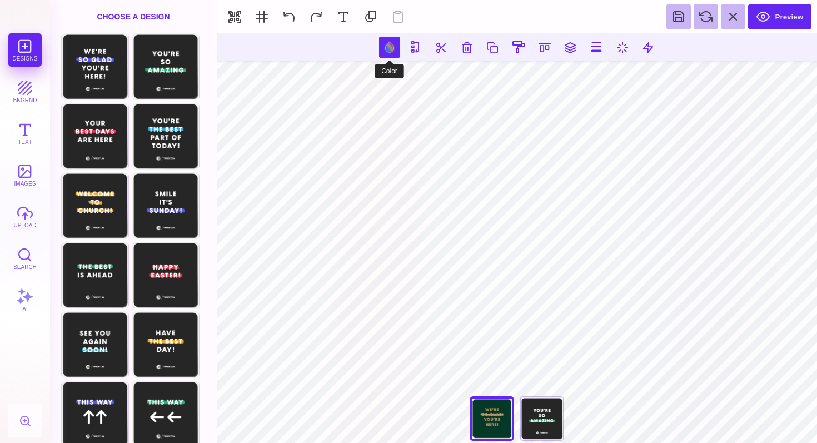
click at [386, 45] on button at bounding box center [389, 47] width 21 height 21
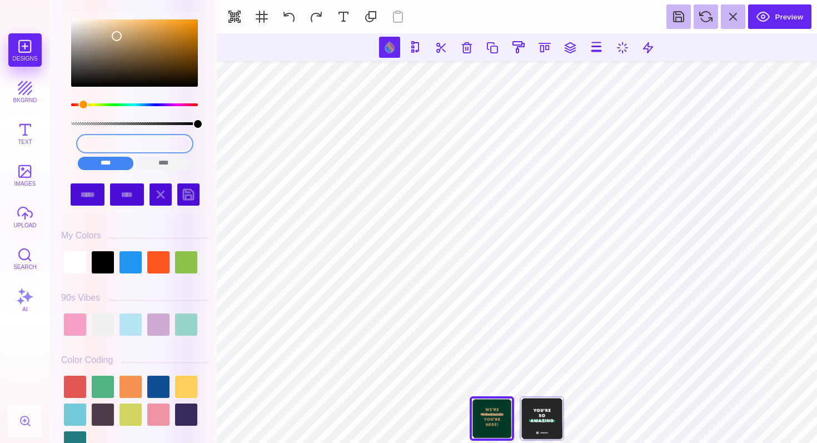
click at [161, 148] on input "#BFA27A" at bounding box center [135, 144] width 114 height 16
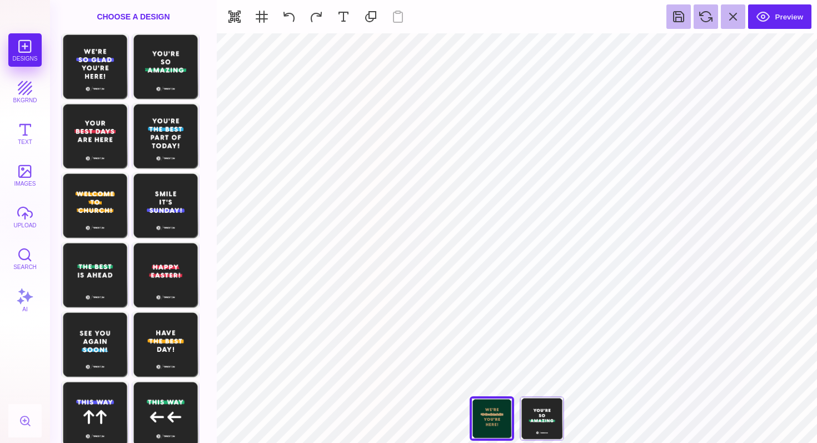
type input "#AF8F61"
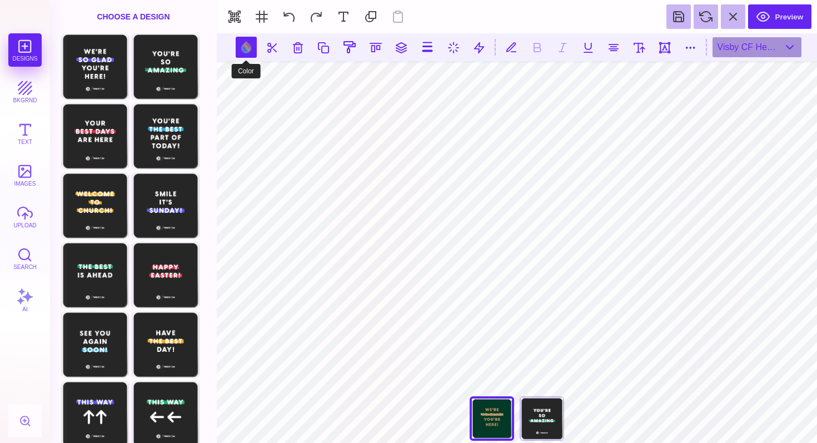
click at [246, 43] on button at bounding box center [246, 47] width 21 height 21
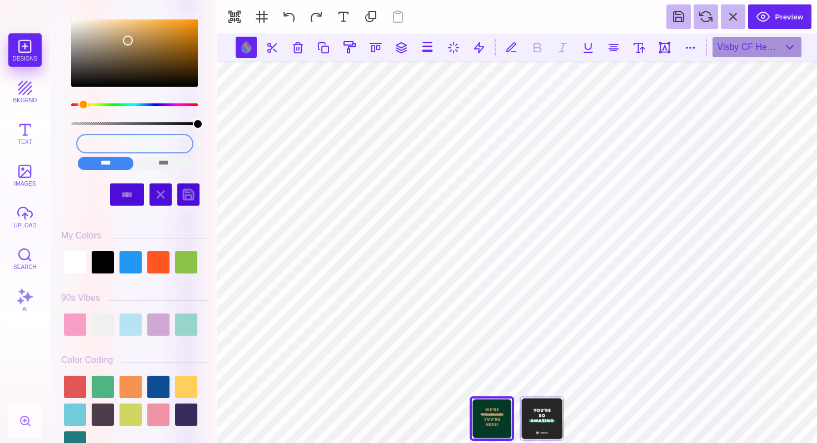
click at [162, 145] on input "#AF8F61" at bounding box center [135, 144] width 114 height 16
paste input "BFA27A"
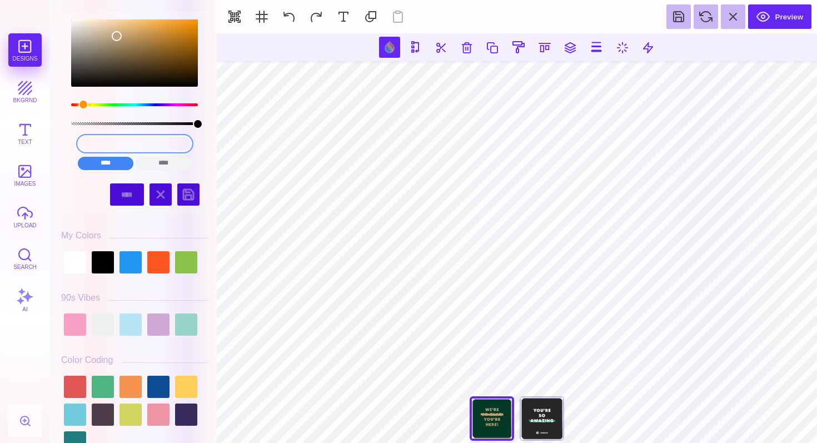
click at [157, 142] on input "#BFA27A" at bounding box center [135, 144] width 114 height 16
type input "#AF8F61"
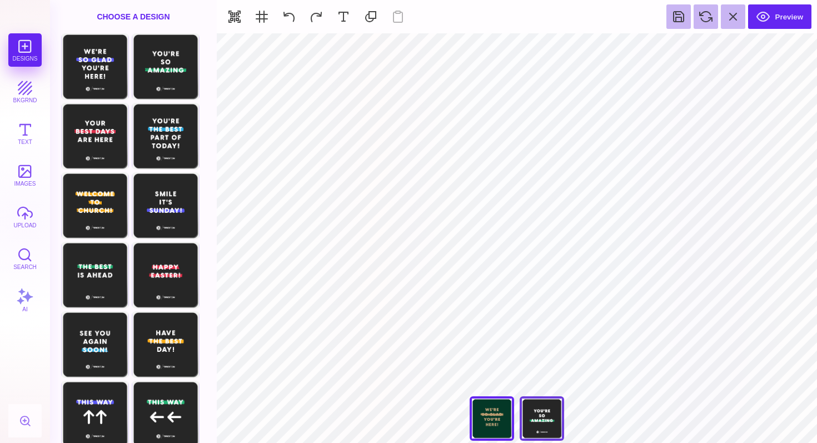
click at [535, 422] on div "You're So Amazing" at bounding box center [541, 418] width 44 height 44
click at [27, 91] on button "bkgrnd" at bounding box center [24, 91] width 33 height 33
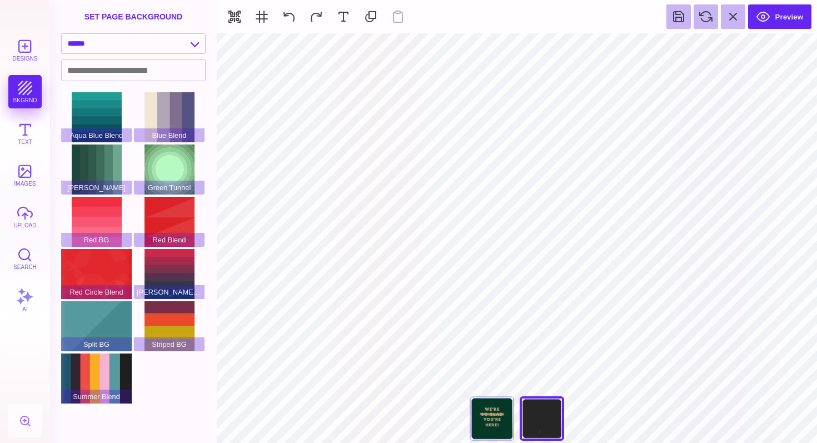
type input "#262626"
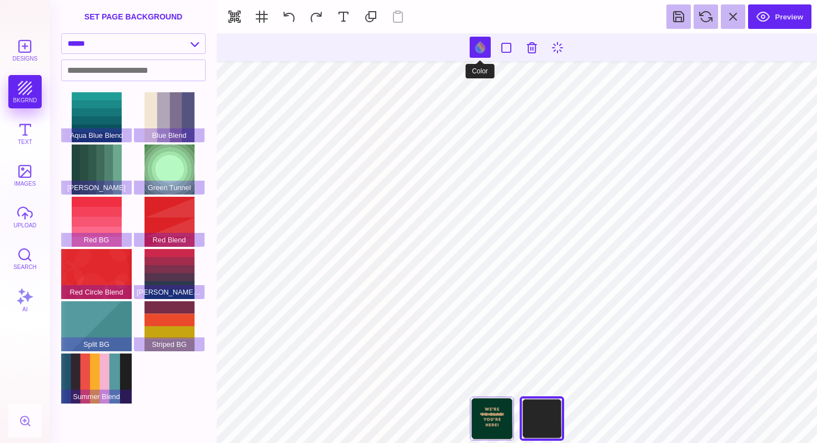
click at [475, 50] on button at bounding box center [479, 47] width 21 height 21
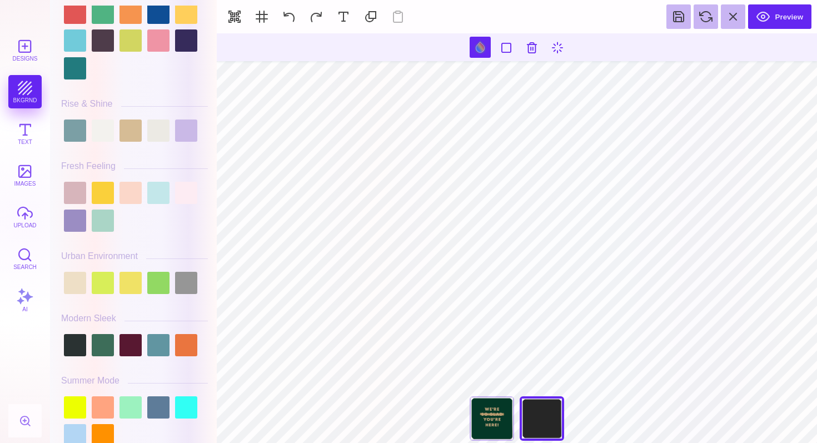
scroll to position [371, 0]
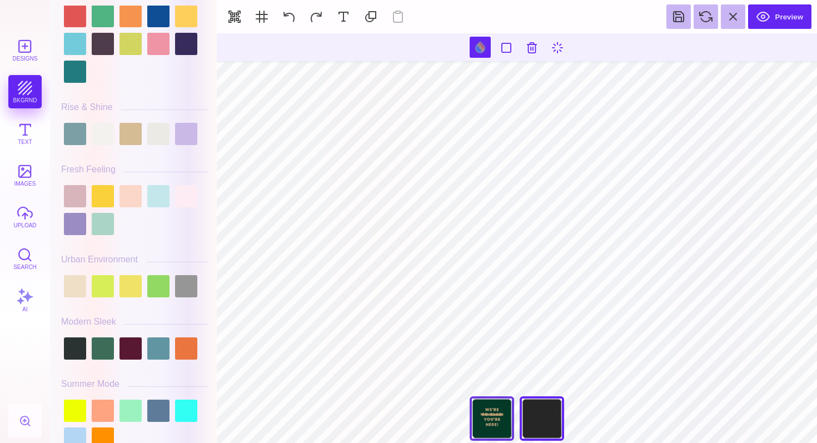
click at [486, 435] on div "We're So Glad You're Here" at bounding box center [491, 418] width 44 height 44
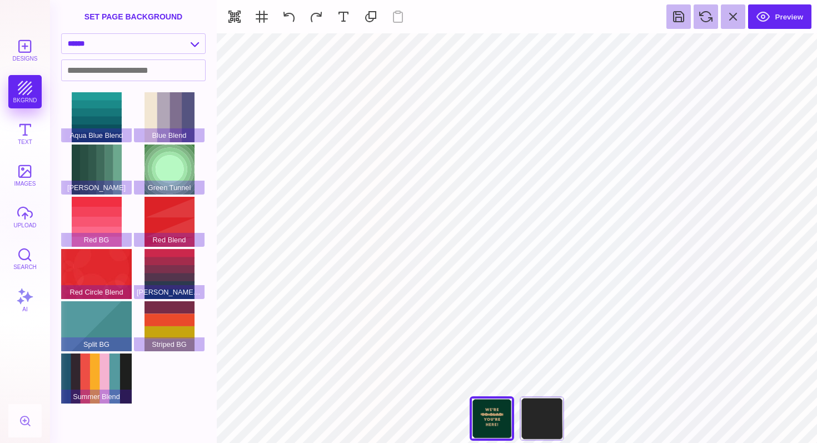
type input "#043827"
click at [487, 47] on button at bounding box center [492, 47] width 21 height 21
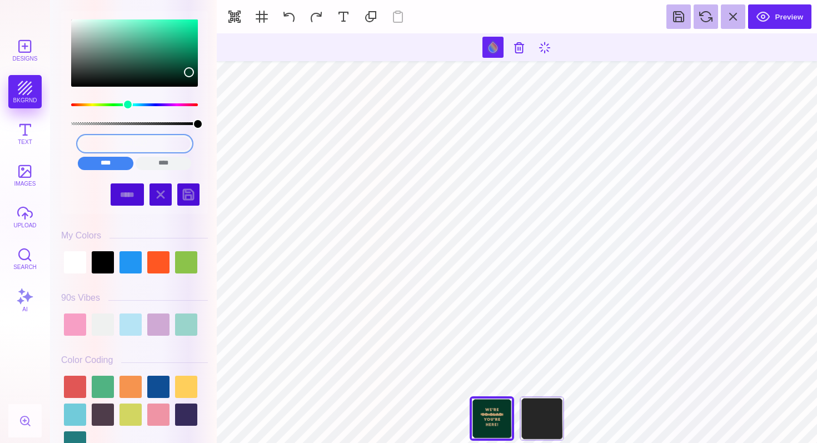
click at [163, 144] on input "#043827" at bounding box center [135, 144] width 114 height 16
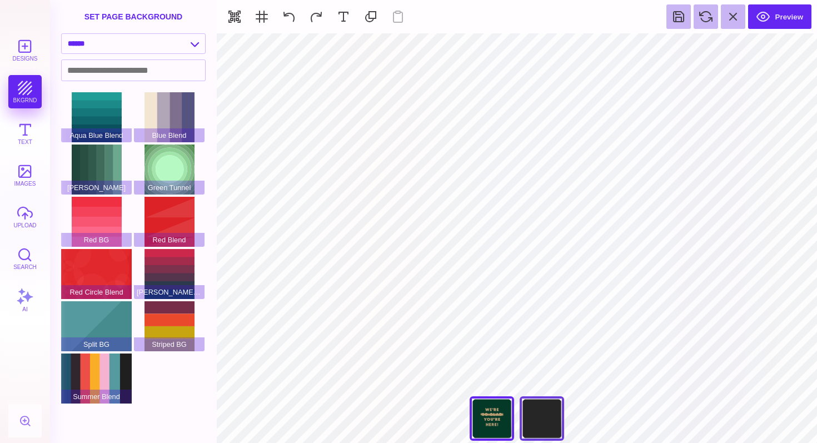
click at [548, 416] on div "You're So Amazing" at bounding box center [541, 418] width 44 height 44
type input "#262626"
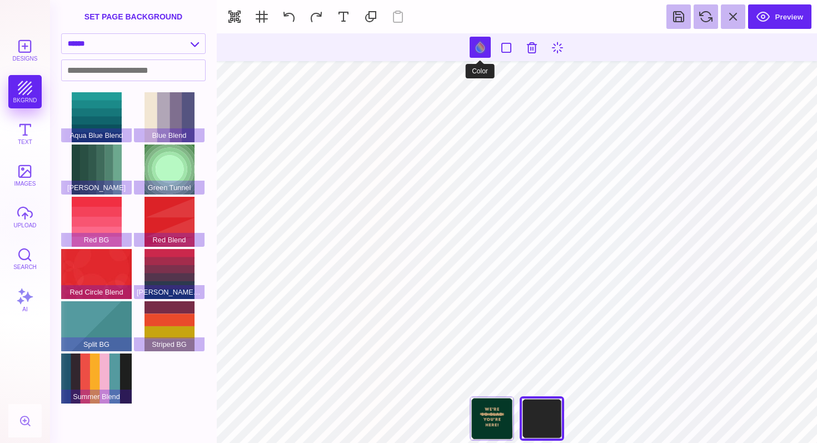
click at [477, 43] on button at bounding box center [479, 47] width 21 height 21
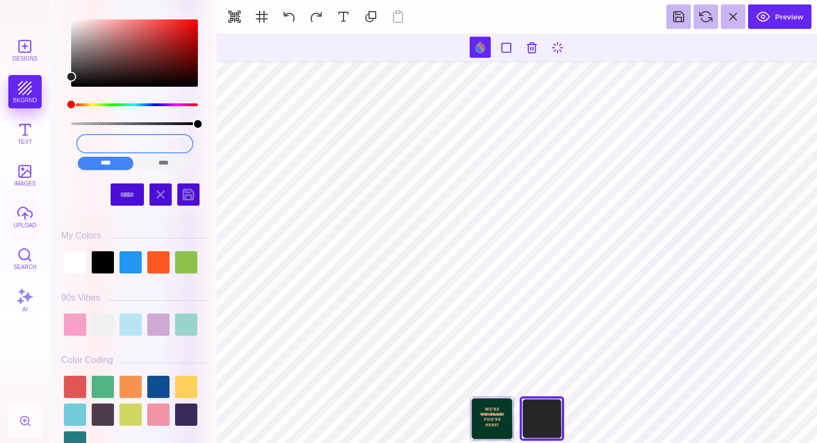
click at [164, 143] on input "#262626" at bounding box center [135, 144] width 114 height 16
paste input "043827"
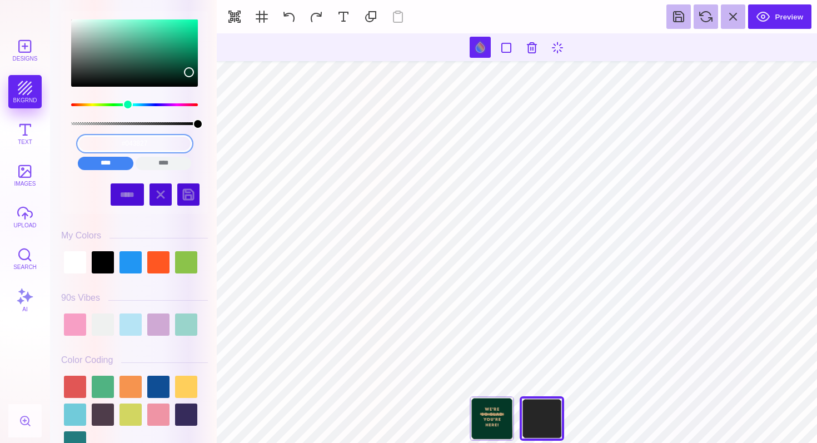
type input "#043827"
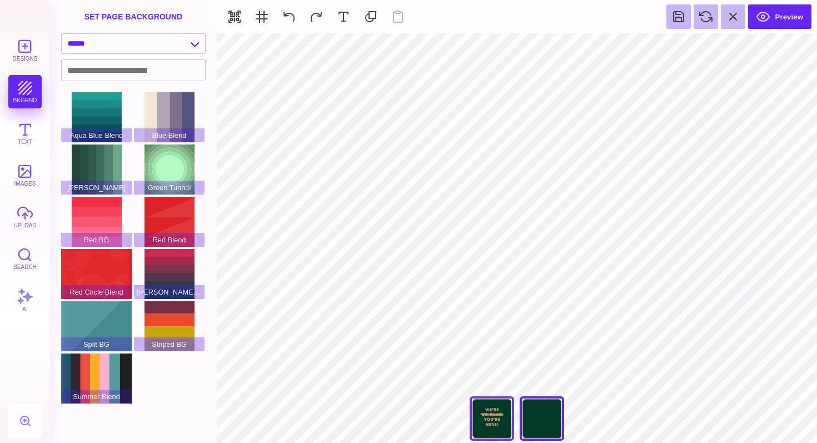
click at [496, 422] on div "We're So Glad You're Here" at bounding box center [491, 418] width 44 height 44
click at [546, 417] on div "You're So Amazing" at bounding box center [541, 418] width 44 height 44
click at [25, 206] on button "upload" at bounding box center [24, 216] width 33 height 33
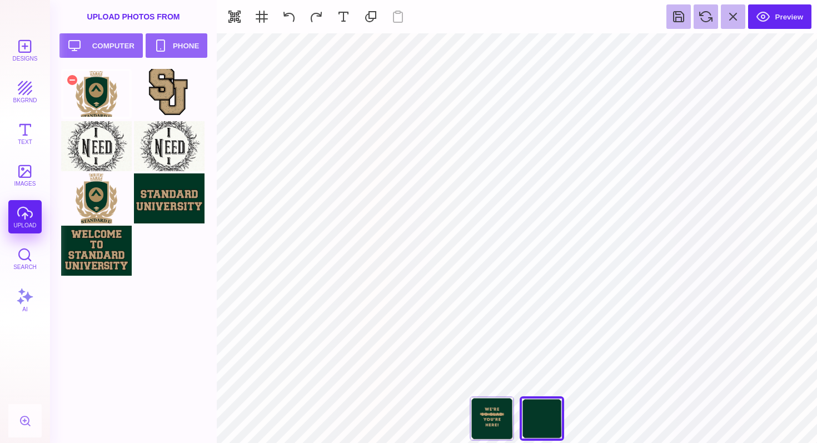
click at [97, 88] on div at bounding box center [96, 94] width 71 height 50
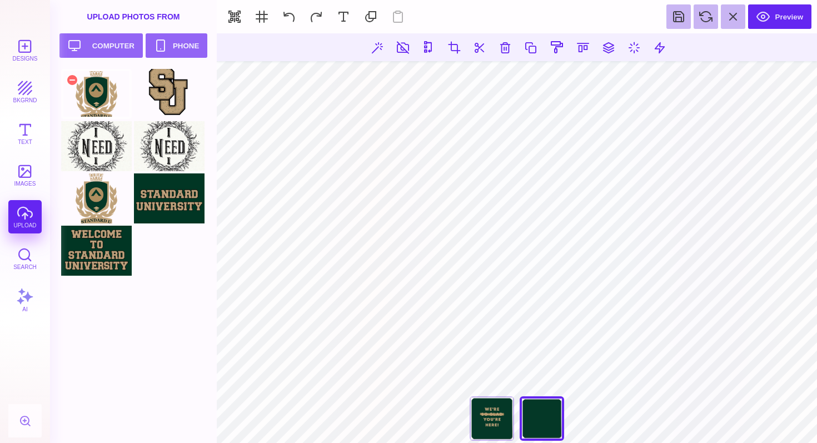
type input "#000000"
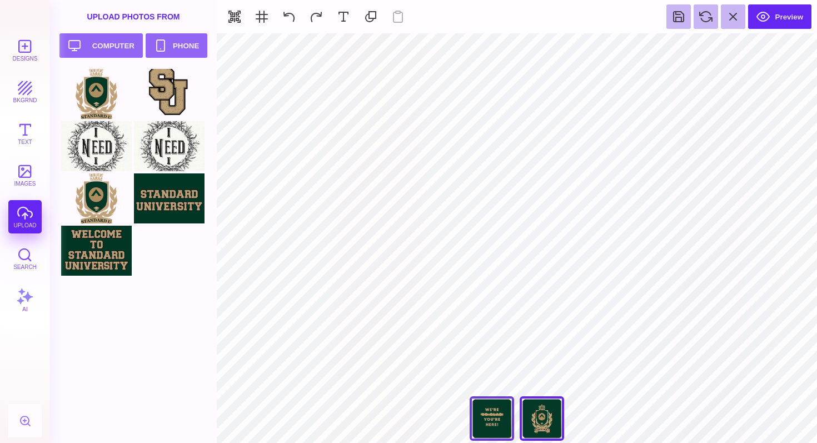
click at [496, 411] on div "We're So Glad You're Here" at bounding box center [491, 418] width 44 height 44
click at [552, 424] on div "You're So Amazing" at bounding box center [541, 418] width 44 height 44
click at [497, 408] on div "We're So Glad You're Here" at bounding box center [491, 418] width 44 height 44
click at [547, 421] on div "You're So Amazing" at bounding box center [541, 418] width 44 height 44
click at [494, 419] on div "We're So Glad You're Here" at bounding box center [491, 418] width 44 height 44
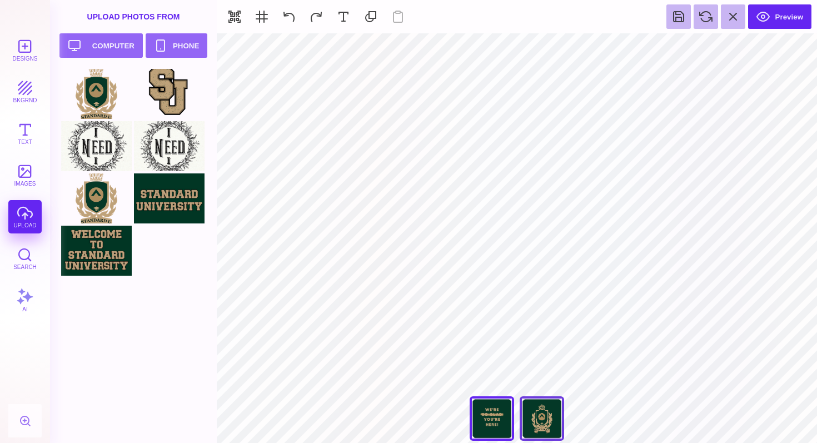
click at [541, 426] on div "You're So Amazing" at bounding box center [541, 418] width 44 height 44
click at [118, 44] on button "Upload your artwork Computer" at bounding box center [100, 45] width 83 height 24
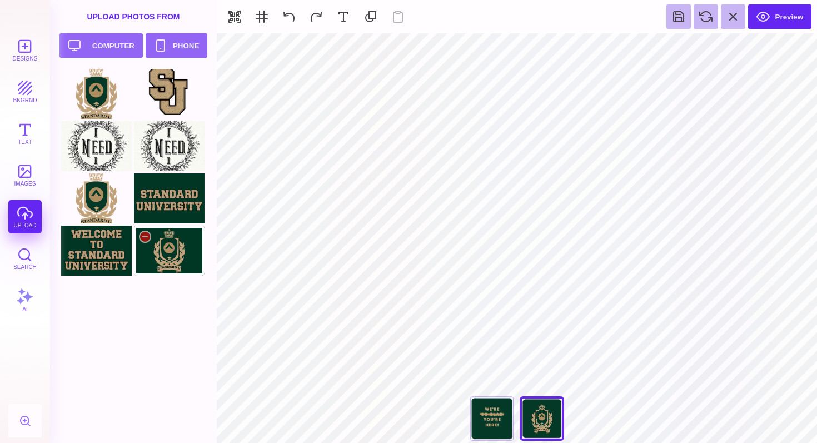
click at [176, 253] on div at bounding box center [169, 251] width 71 height 50
click at [98, 97] on div at bounding box center [96, 94] width 71 height 50
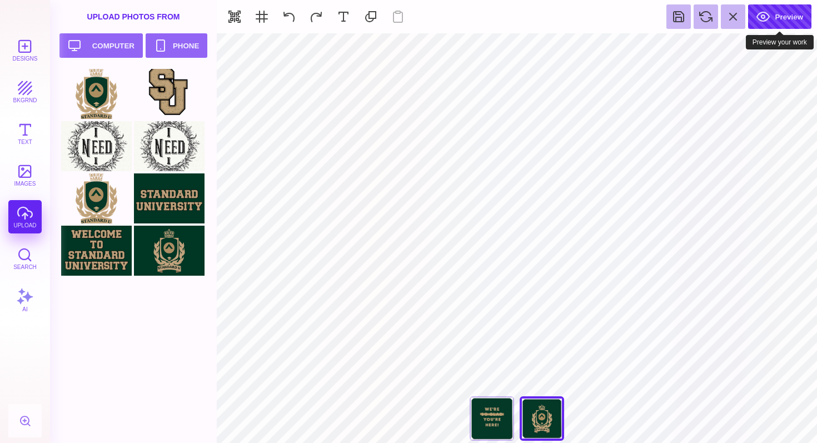
click at [784, 13] on button "Preview" at bounding box center [779, 16] width 63 height 24
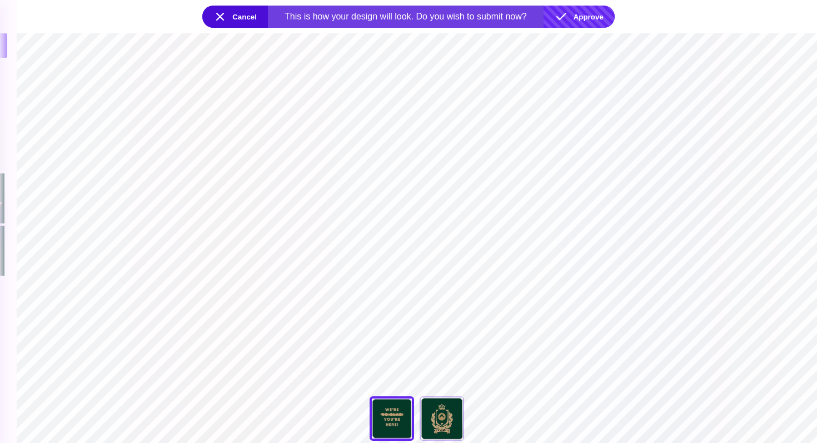
click at [596, 18] on button "Approve" at bounding box center [578, 17] width 71 height 22
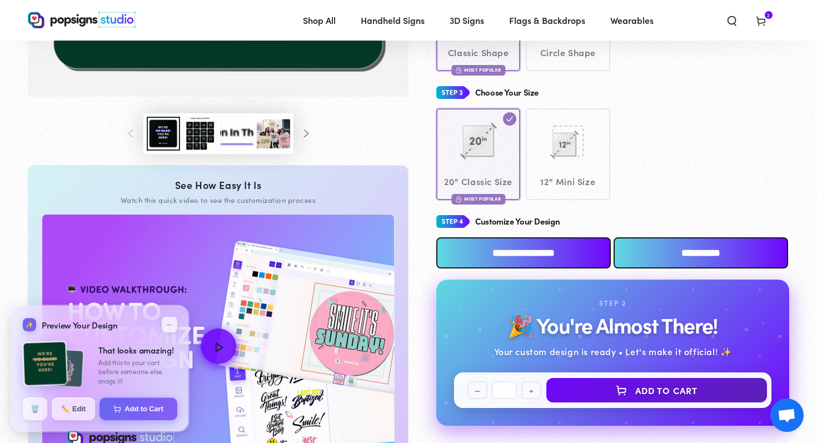
scroll to position [399, 0]
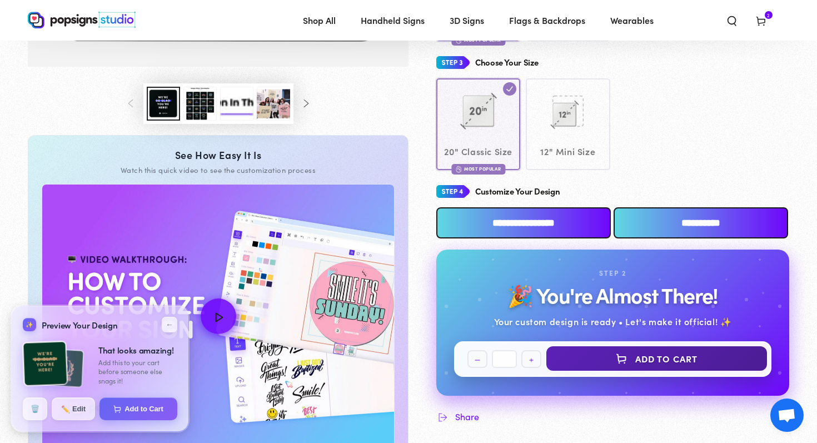
click at [652, 357] on button "Add to Cart" at bounding box center [656, 358] width 221 height 24
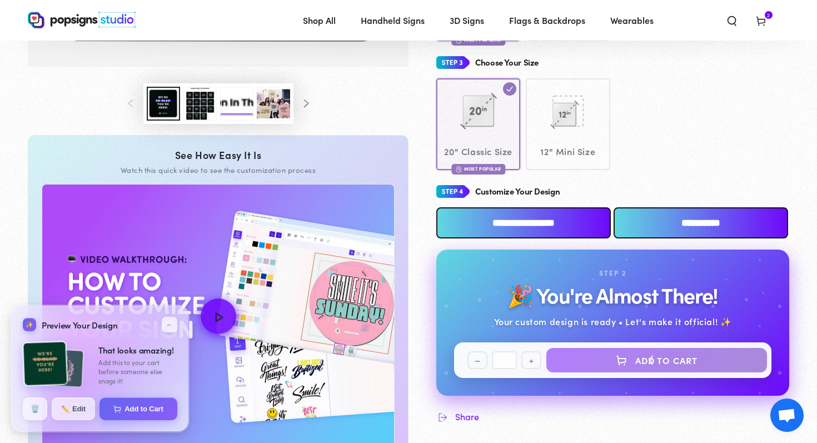
select select "**********"
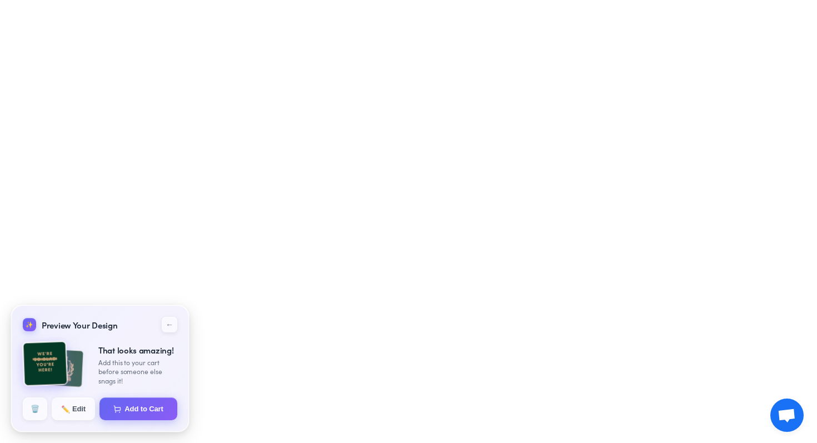
select select "**********"
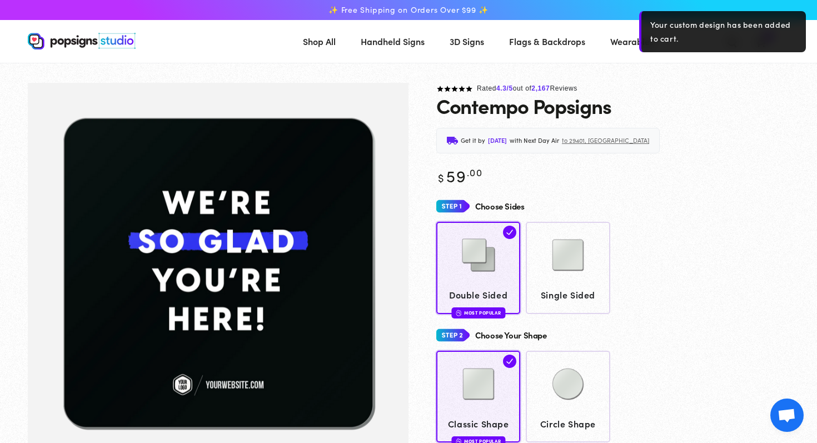
click at [727, 178] on div "Regular price $ 59 .00 Regular price Sale price $ 59 .00" at bounding box center [612, 174] width 353 height 21
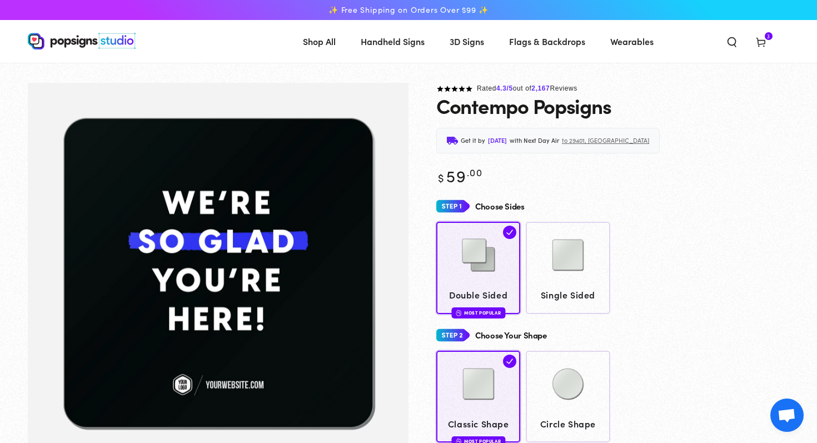
click at [761, 38] on icon at bounding box center [760, 41] width 11 height 11
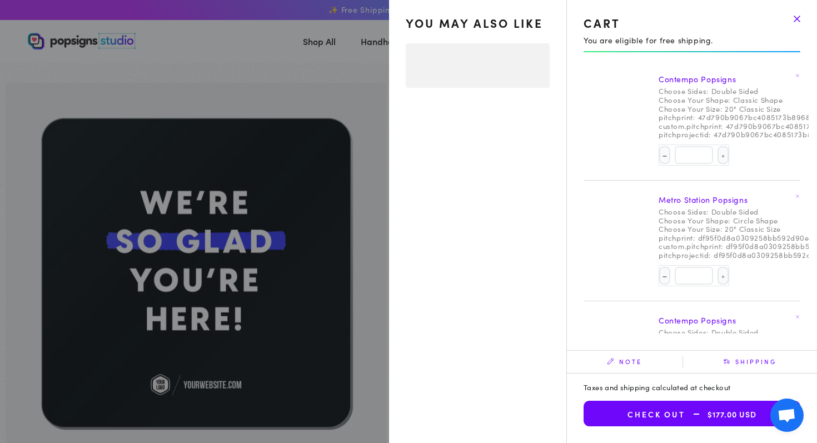
select select "**********"
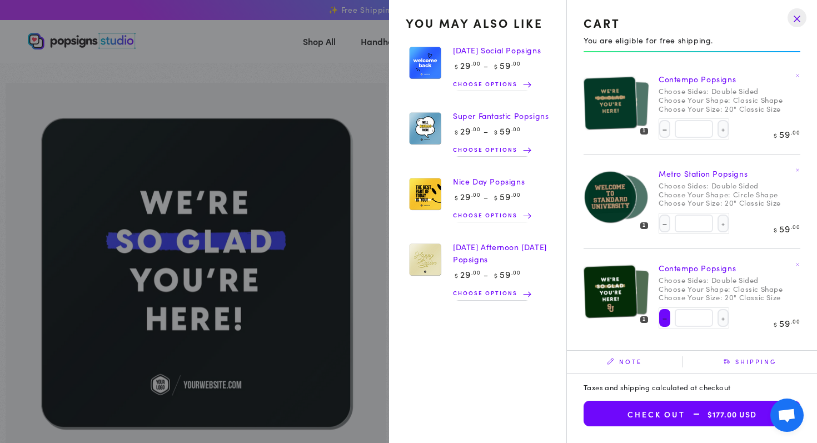
click at [663, 323] on button "Decrease quantity for Contempo Popsigns" at bounding box center [664, 318] width 11 height 18
type input "*"
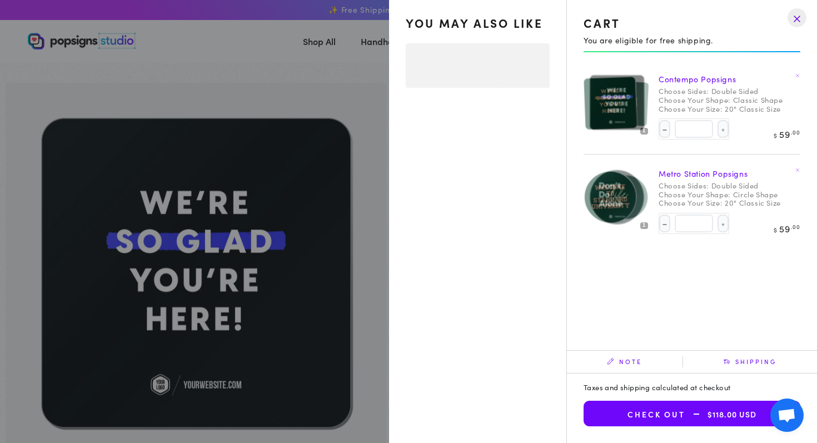
select select "**********"
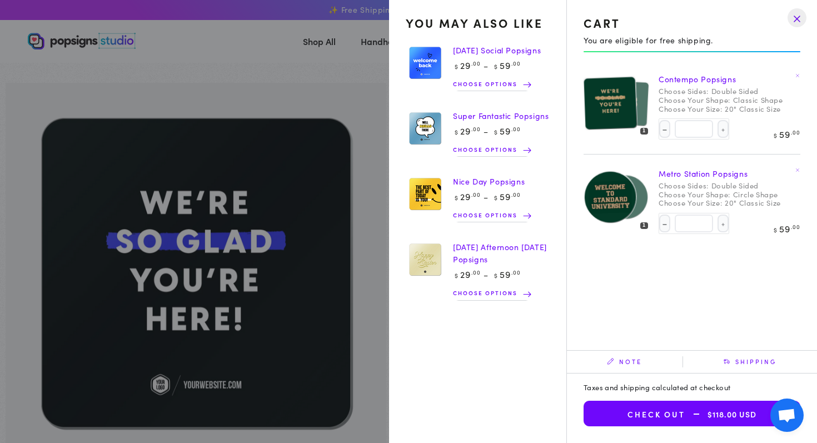
click at [647, 94] on img at bounding box center [625, 102] width 47 height 47
click at [640, 196] on img at bounding box center [625, 196] width 47 height 47
click at [641, 101] on img at bounding box center [625, 102] width 47 height 47
click at [616, 196] on img at bounding box center [610, 197] width 54 height 54
click at [647, 92] on img at bounding box center [625, 102] width 47 height 47
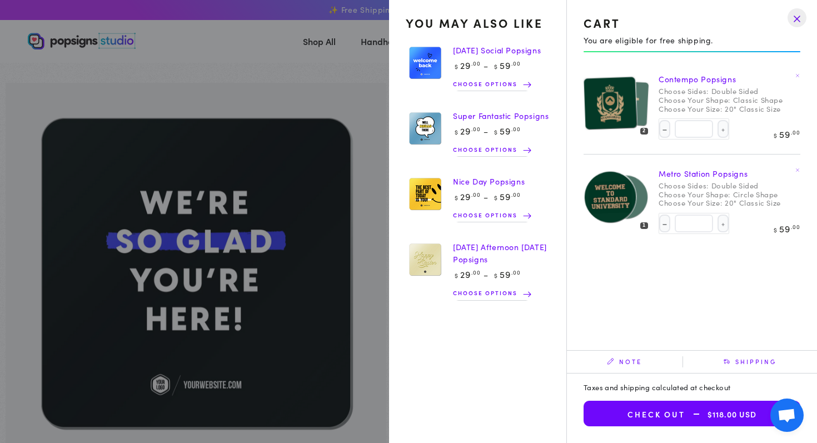
click at [687, 413] on span "$118.00 USD" at bounding box center [720, 413] width 71 height 9
